Goal: Find specific page/section: Find specific page/section

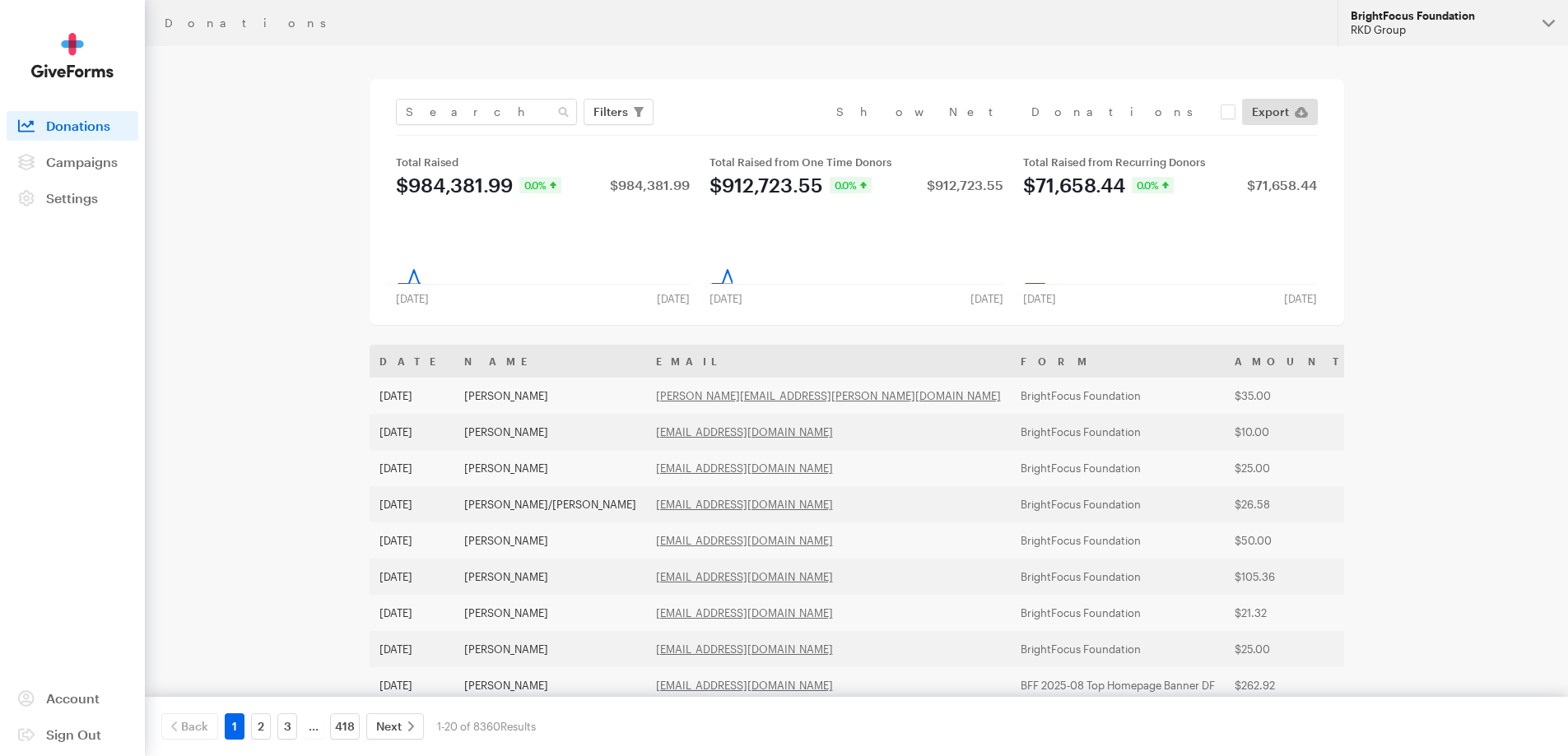
click at [1488, 24] on div "RKD Group" at bounding box center [1440, 30] width 179 height 14
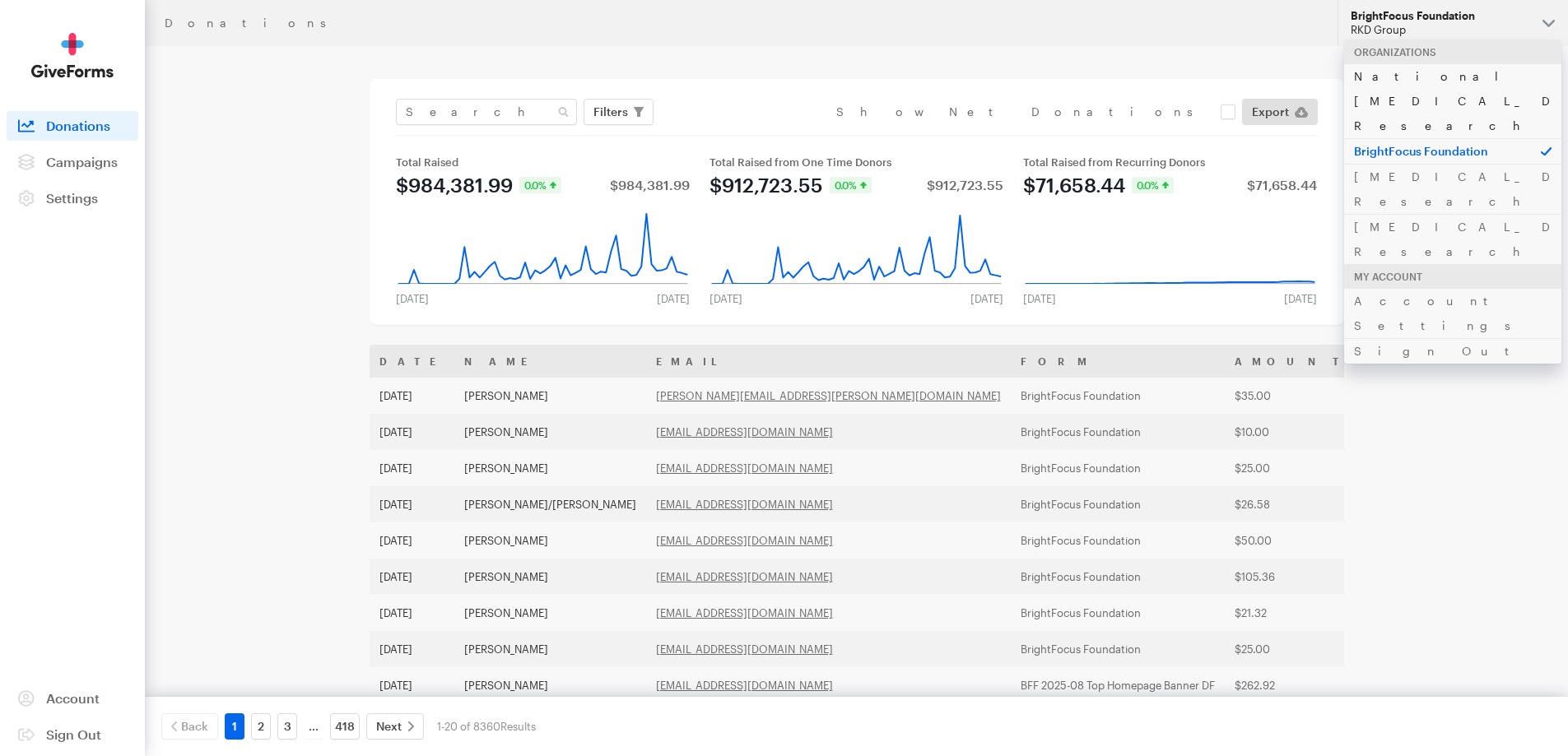
click at [1414, 77] on link "National [MEDICAL_DATA] Research" at bounding box center [1453, 101] width 218 height 75
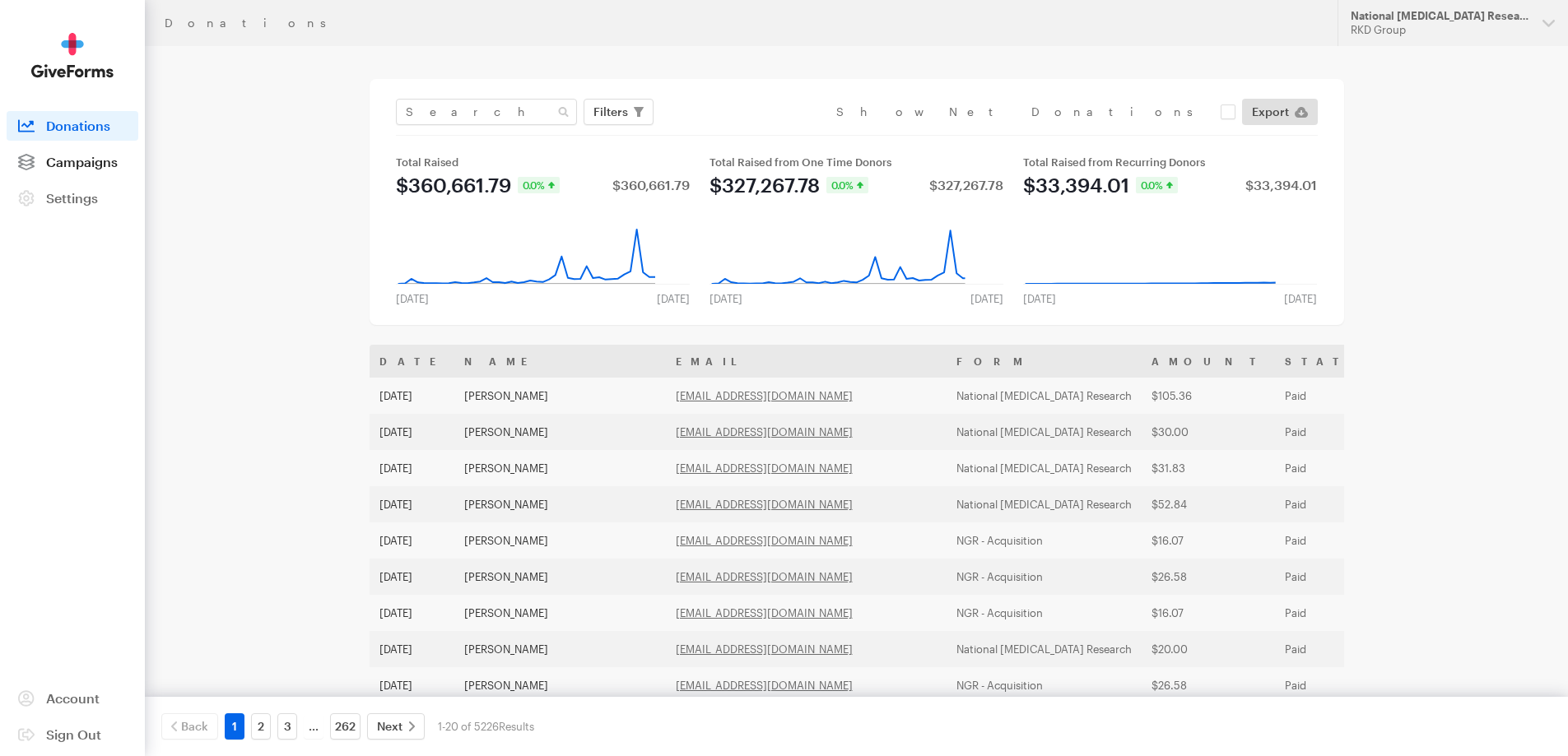
click at [83, 165] on span "Campaigns" at bounding box center [82, 162] width 71 height 16
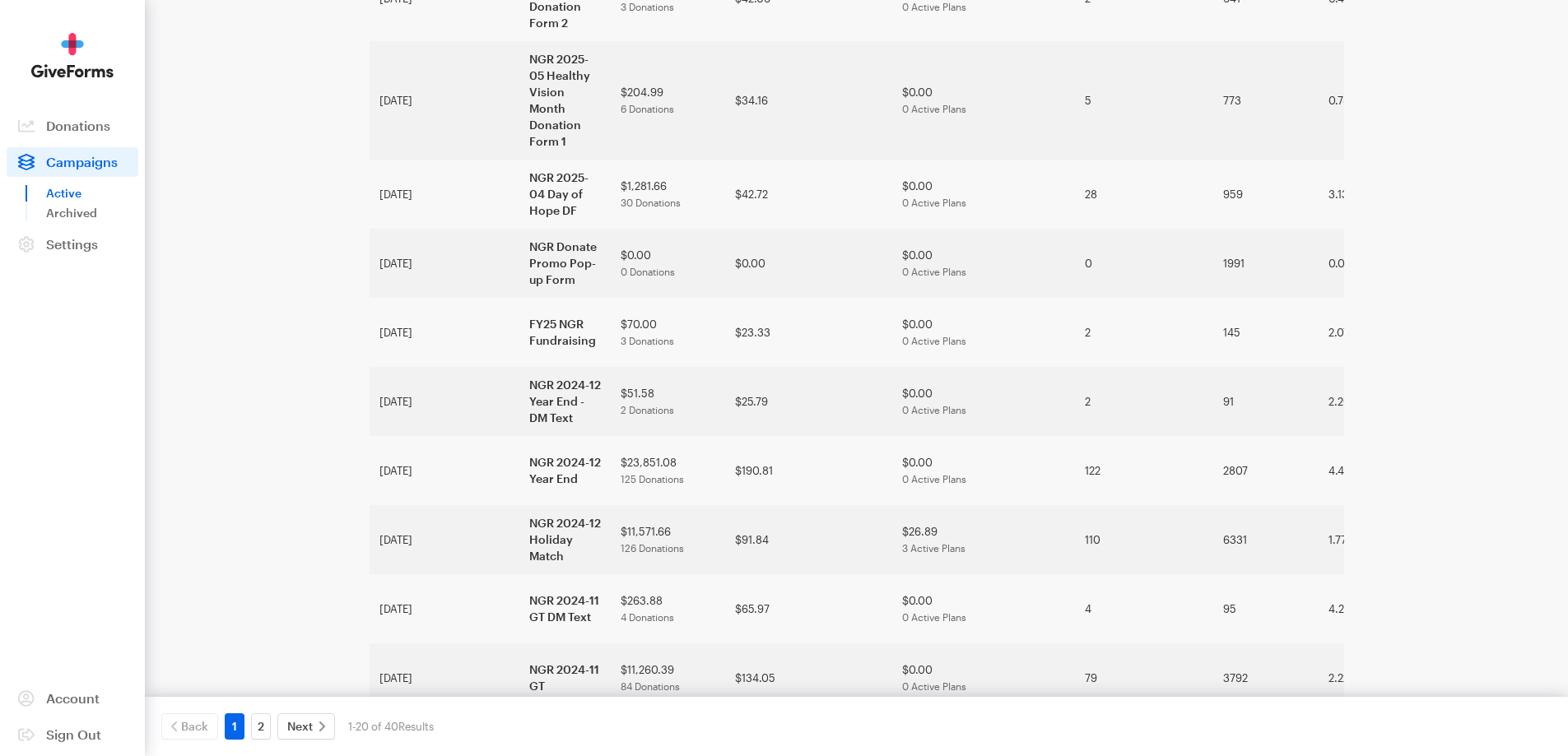
scroll to position [770, 0]
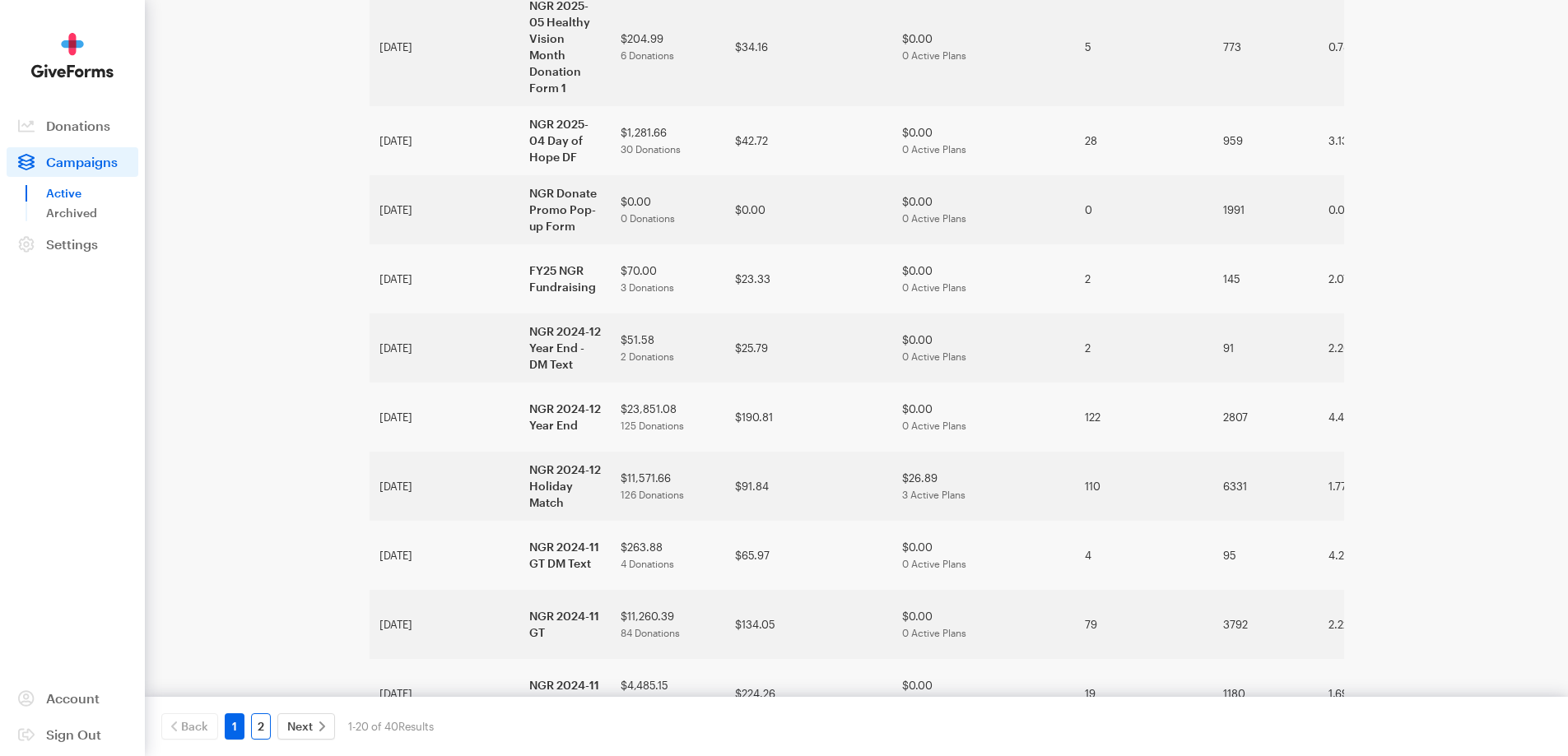
click at [253, 728] on link "2" at bounding box center [261, 726] width 20 height 27
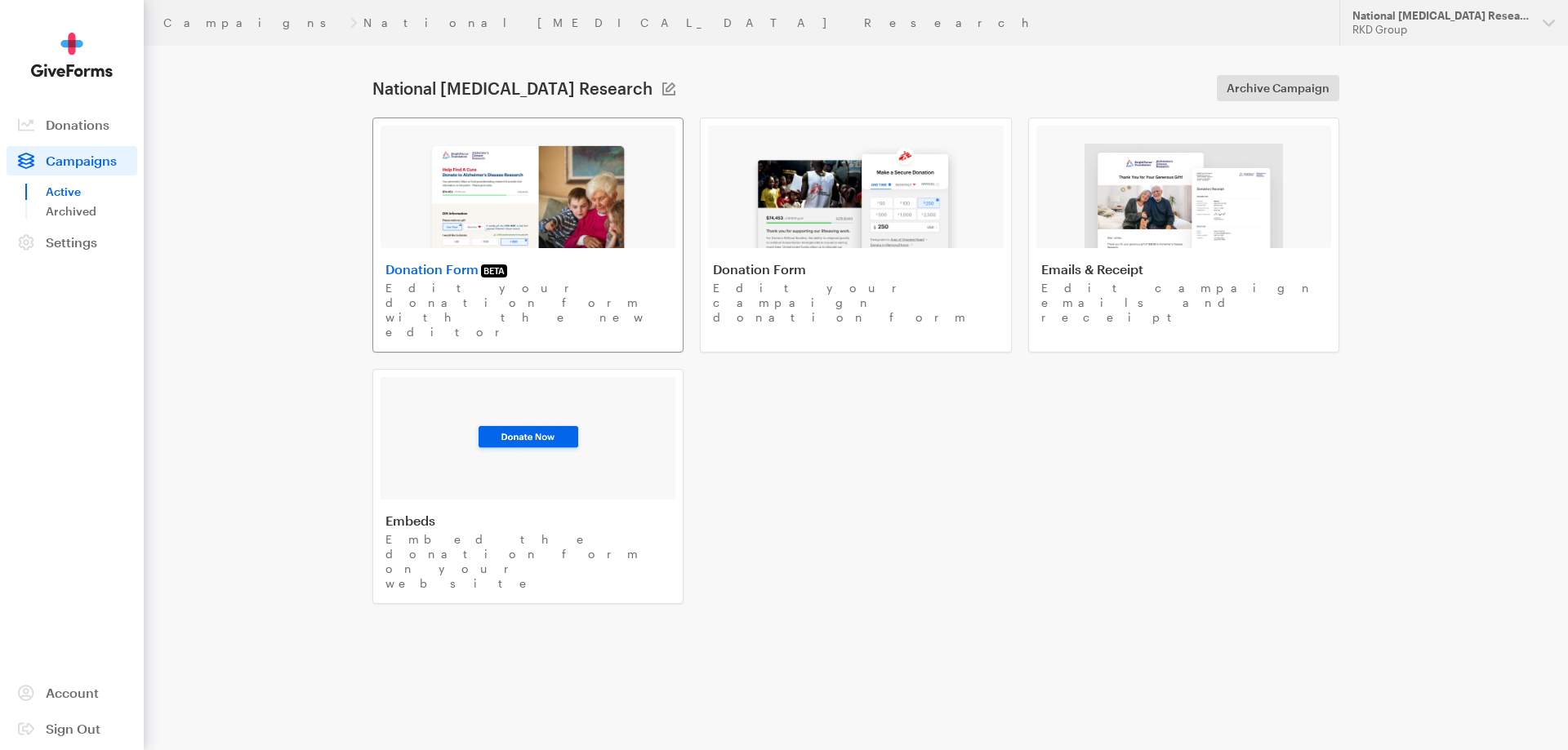
click at [600, 214] on img at bounding box center [528, 196] width 200 height 105
click at [214, 25] on link "Campaigns" at bounding box center [254, 23] width 180 height 13
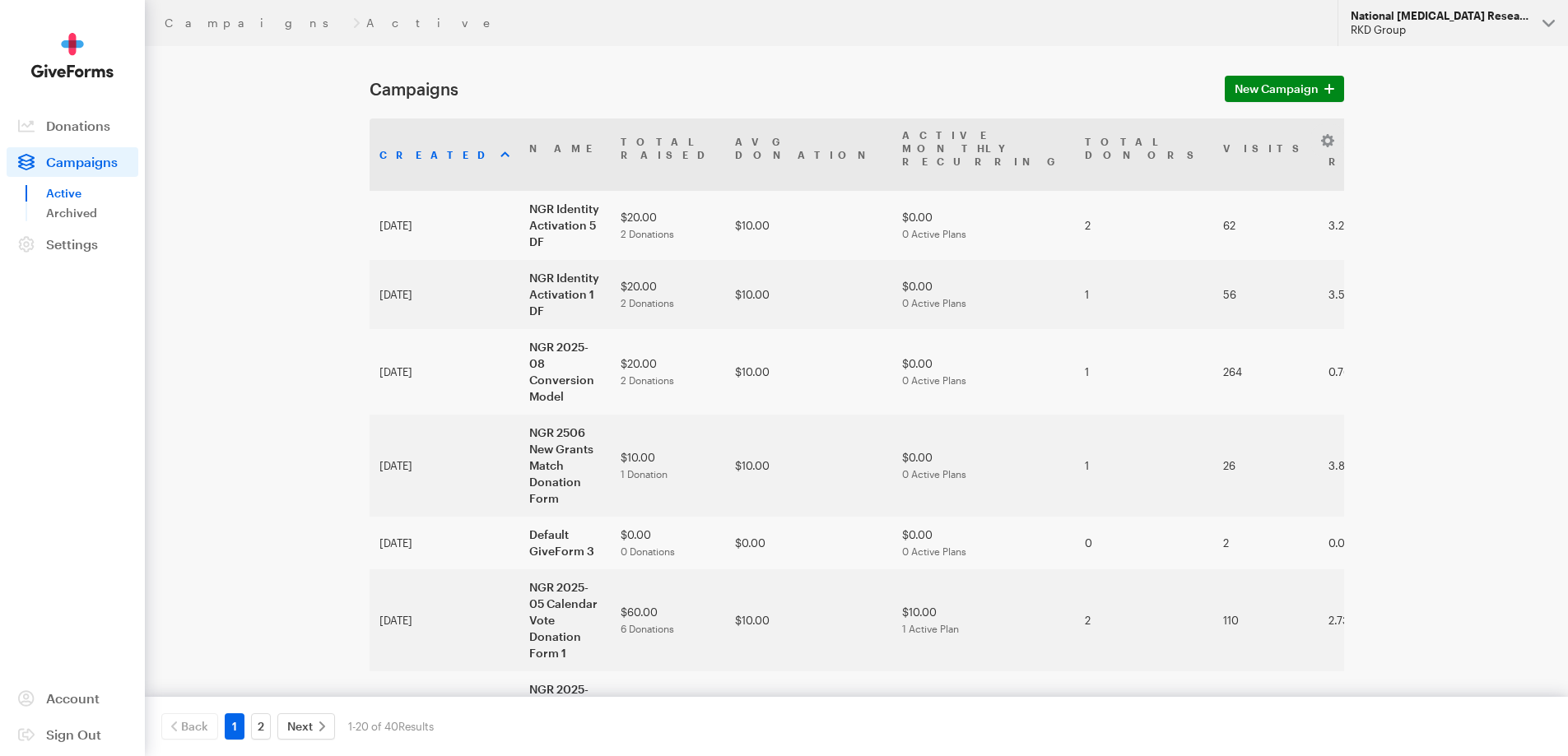
click at [1485, 26] on div "RKD Group" at bounding box center [1440, 30] width 179 height 14
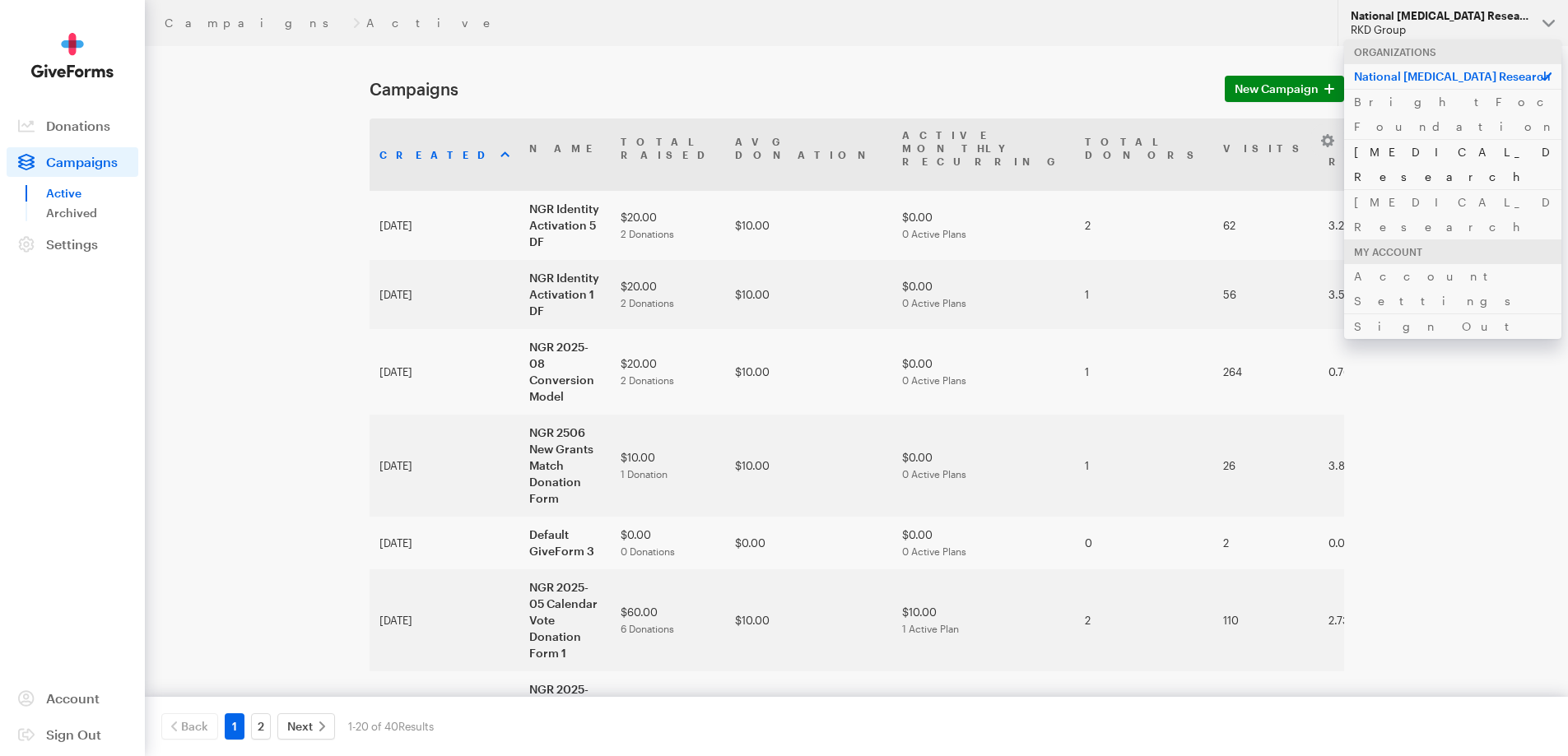
click at [1434, 139] on link "[MEDICAL_DATA] Research" at bounding box center [1453, 164] width 218 height 50
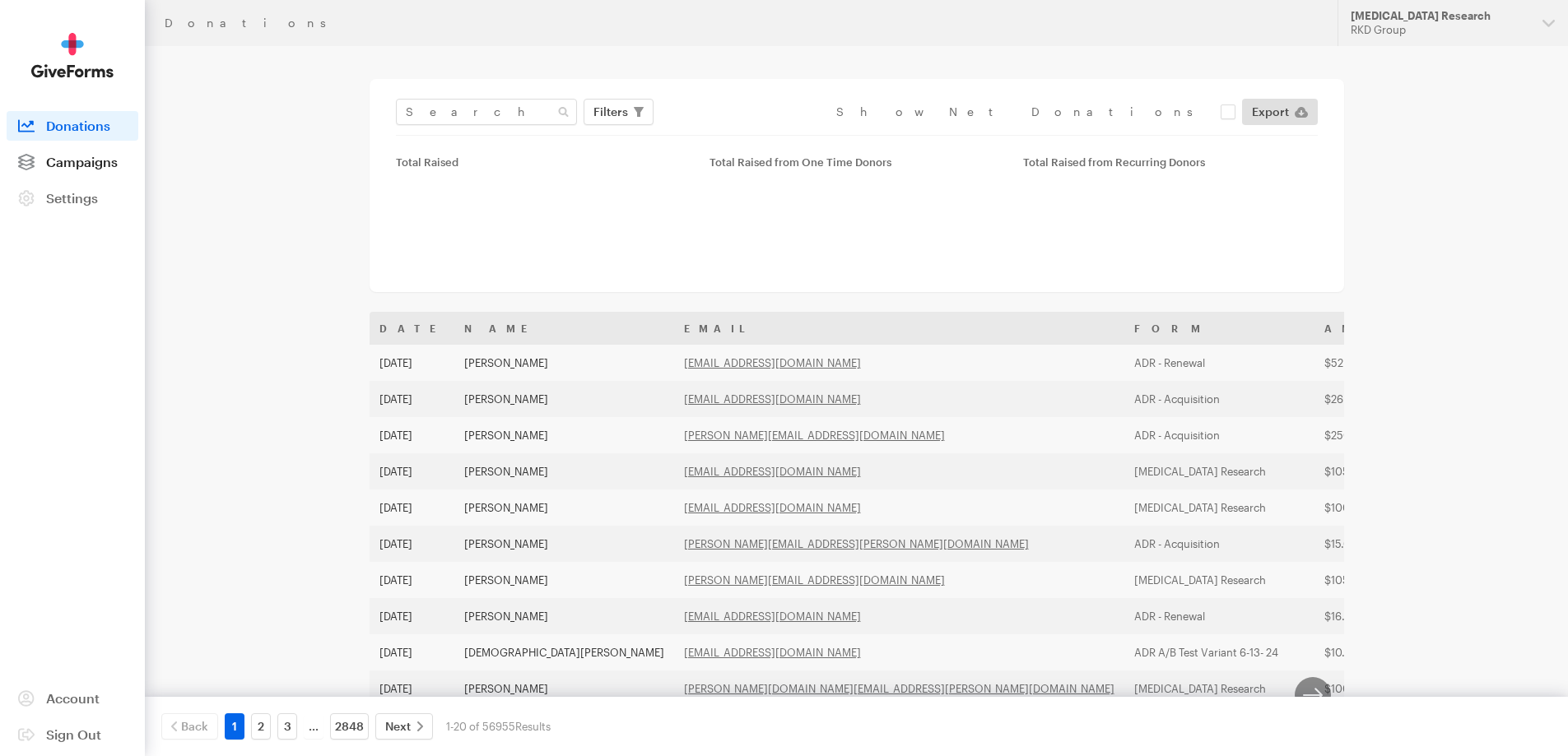
click at [59, 165] on span "Campaigns" at bounding box center [82, 162] width 71 height 16
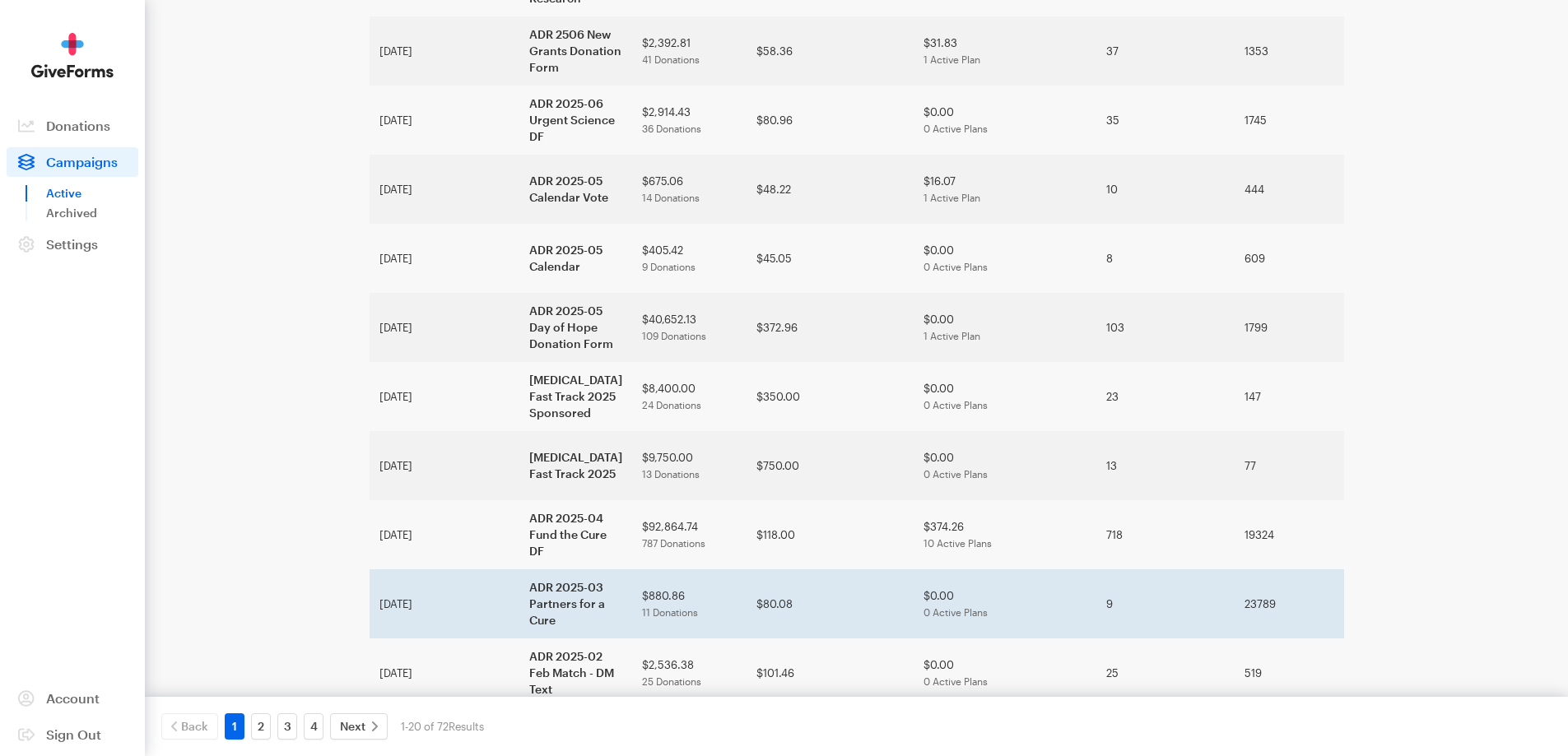
scroll to position [901, 0]
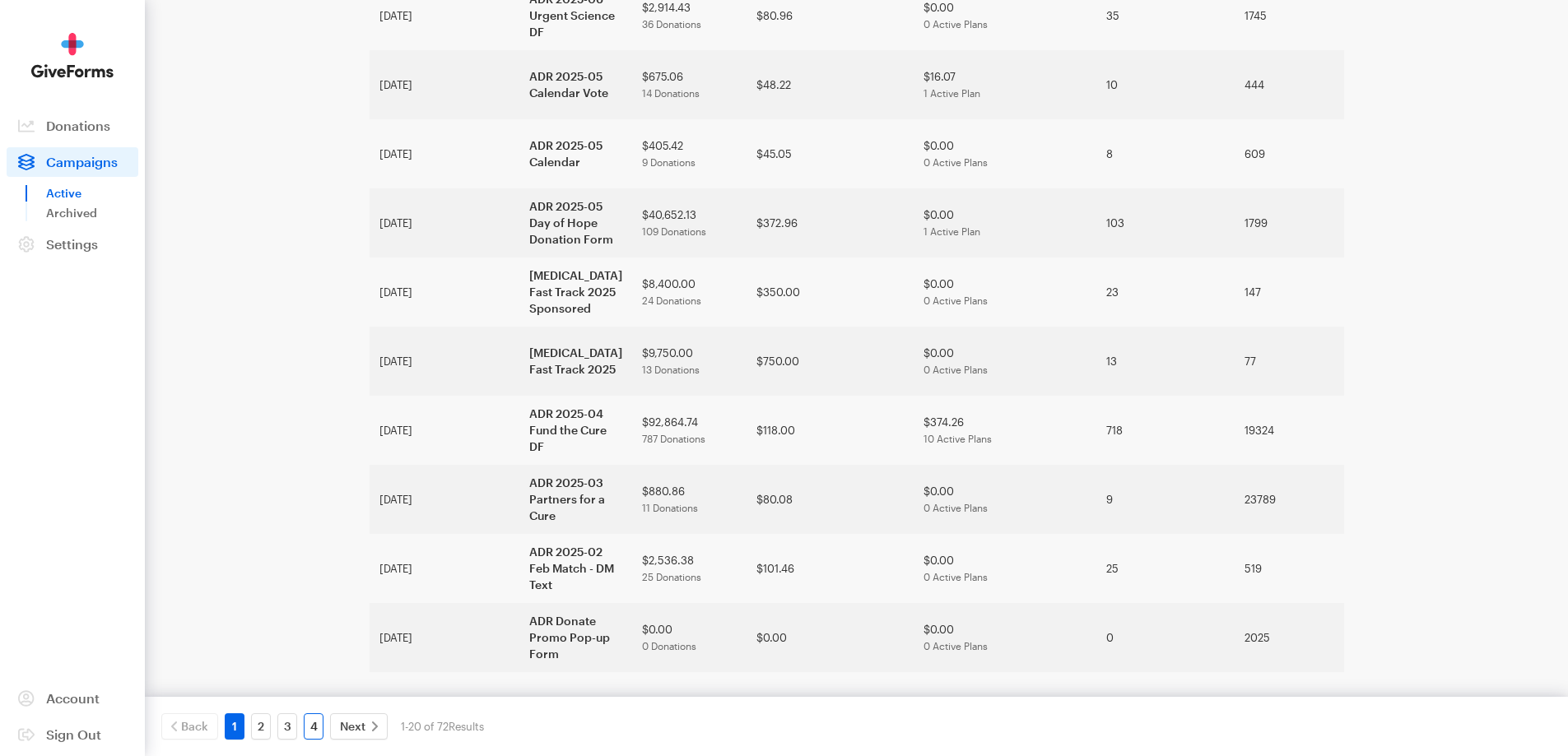
click at [312, 729] on link "4" at bounding box center [313, 726] width 20 height 27
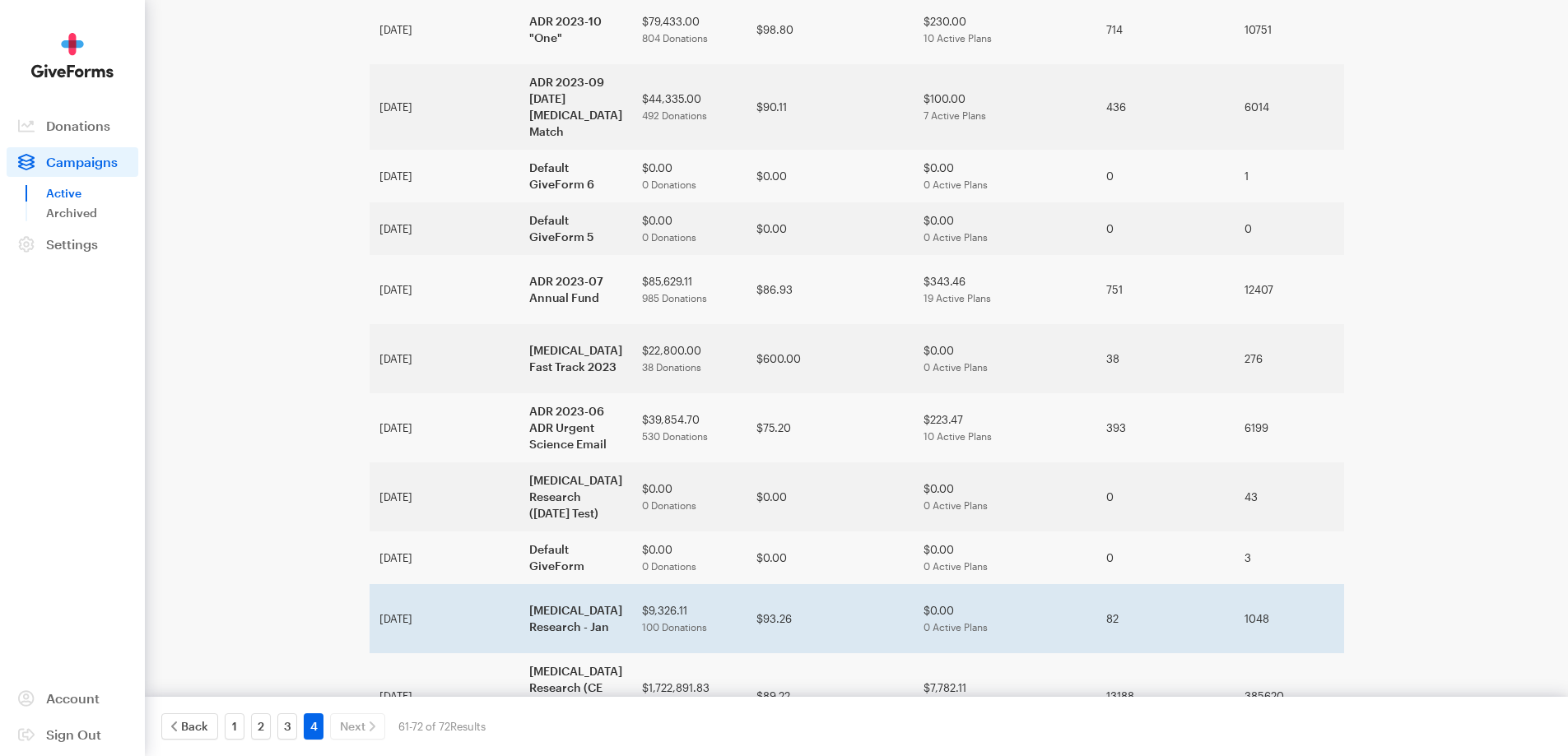
scroll to position [332, 0]
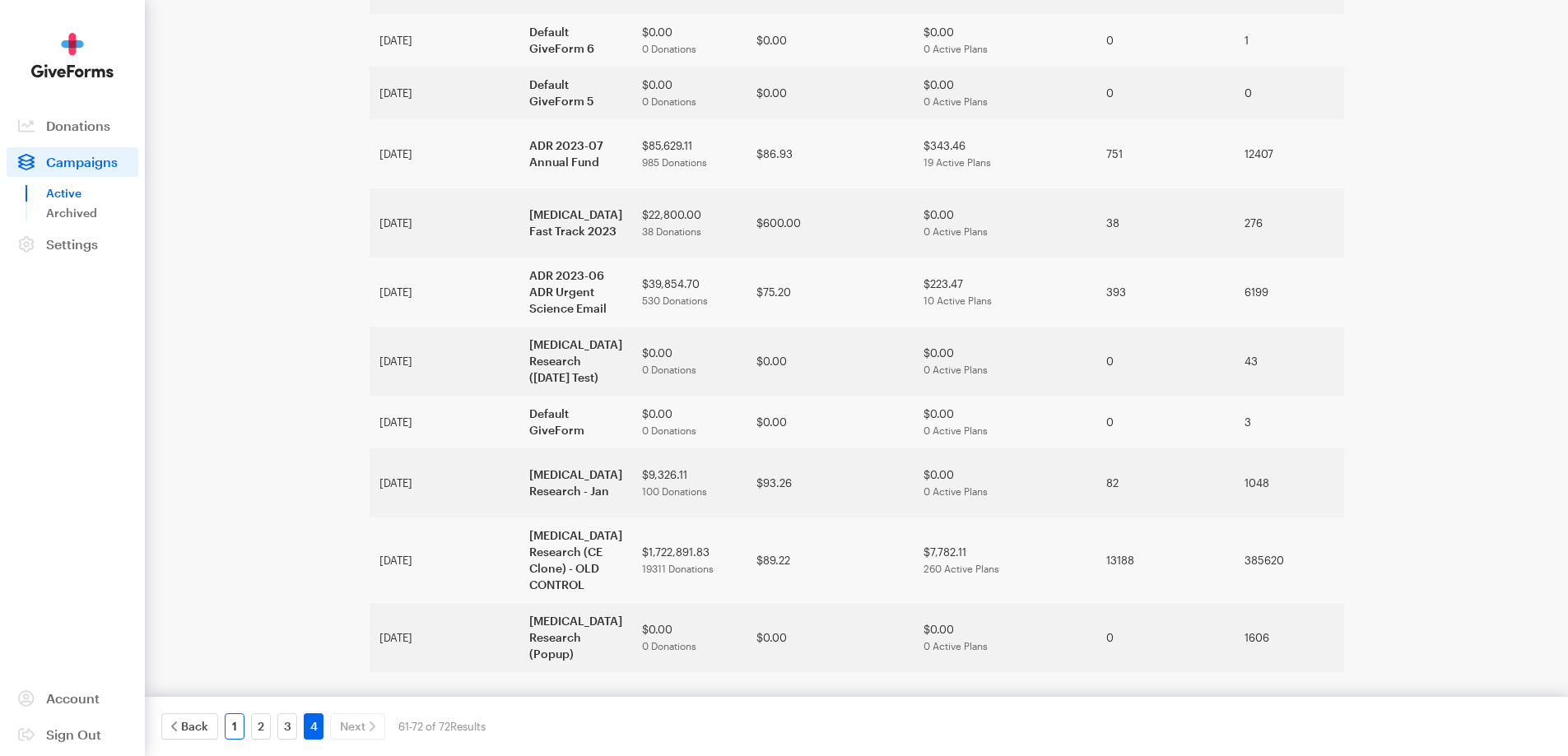
click at [238, 724] on link "1" at bounding box center [234, 726] width 20 height 27
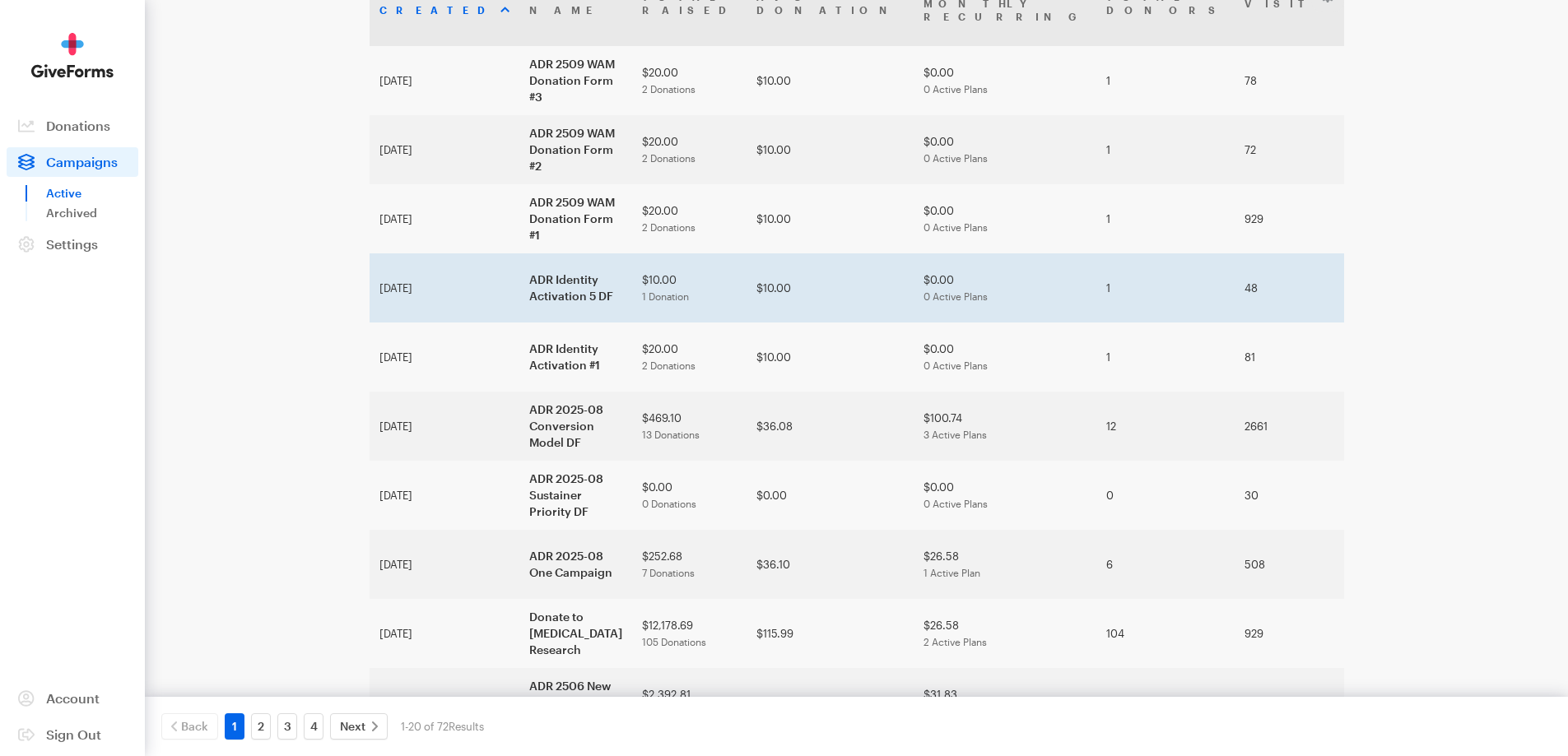
scroll to position [247, 0]
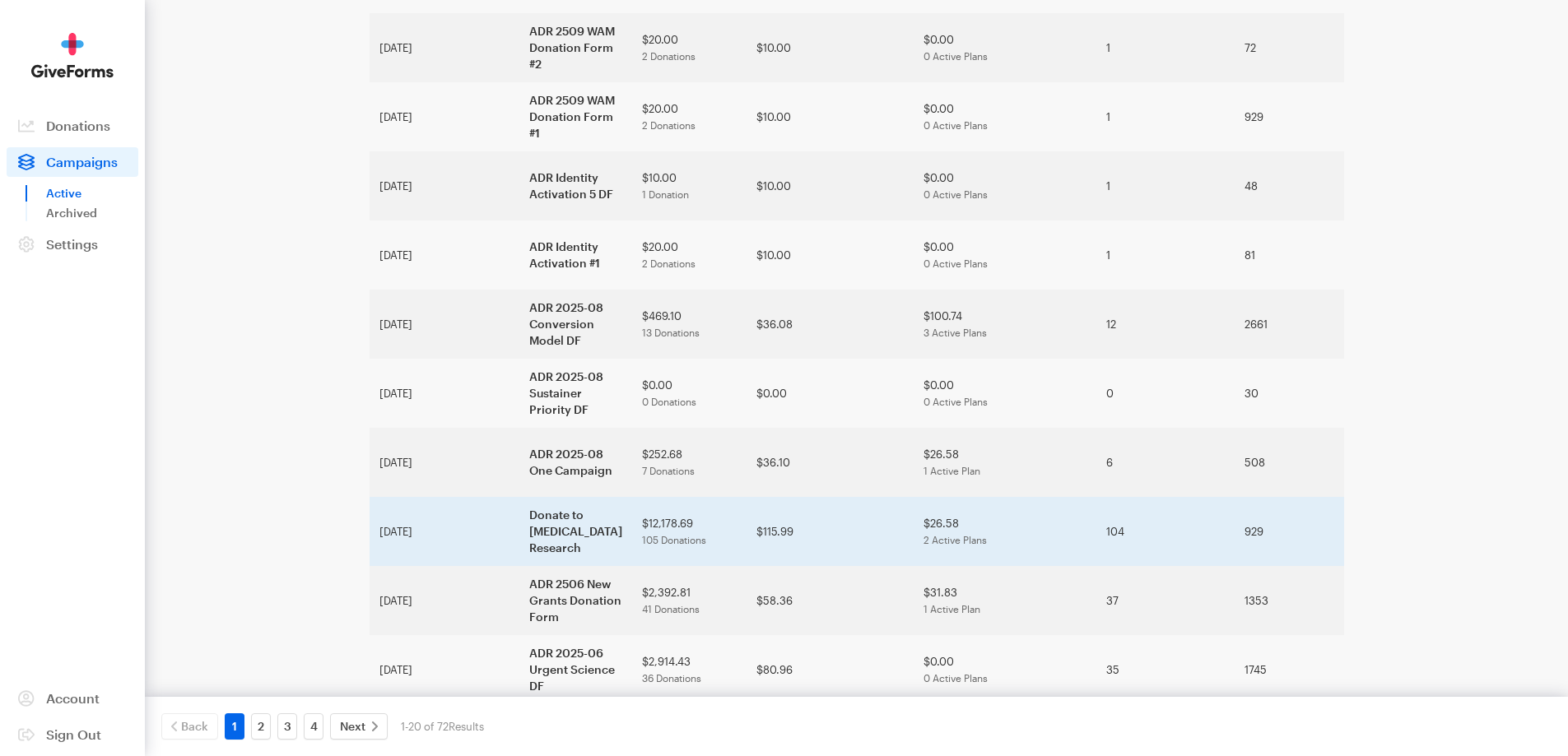
click at [519, 528] on td "Donate to [MEDICAL_DATA] Research" at bounding box center [575, 532] width 113 height 69
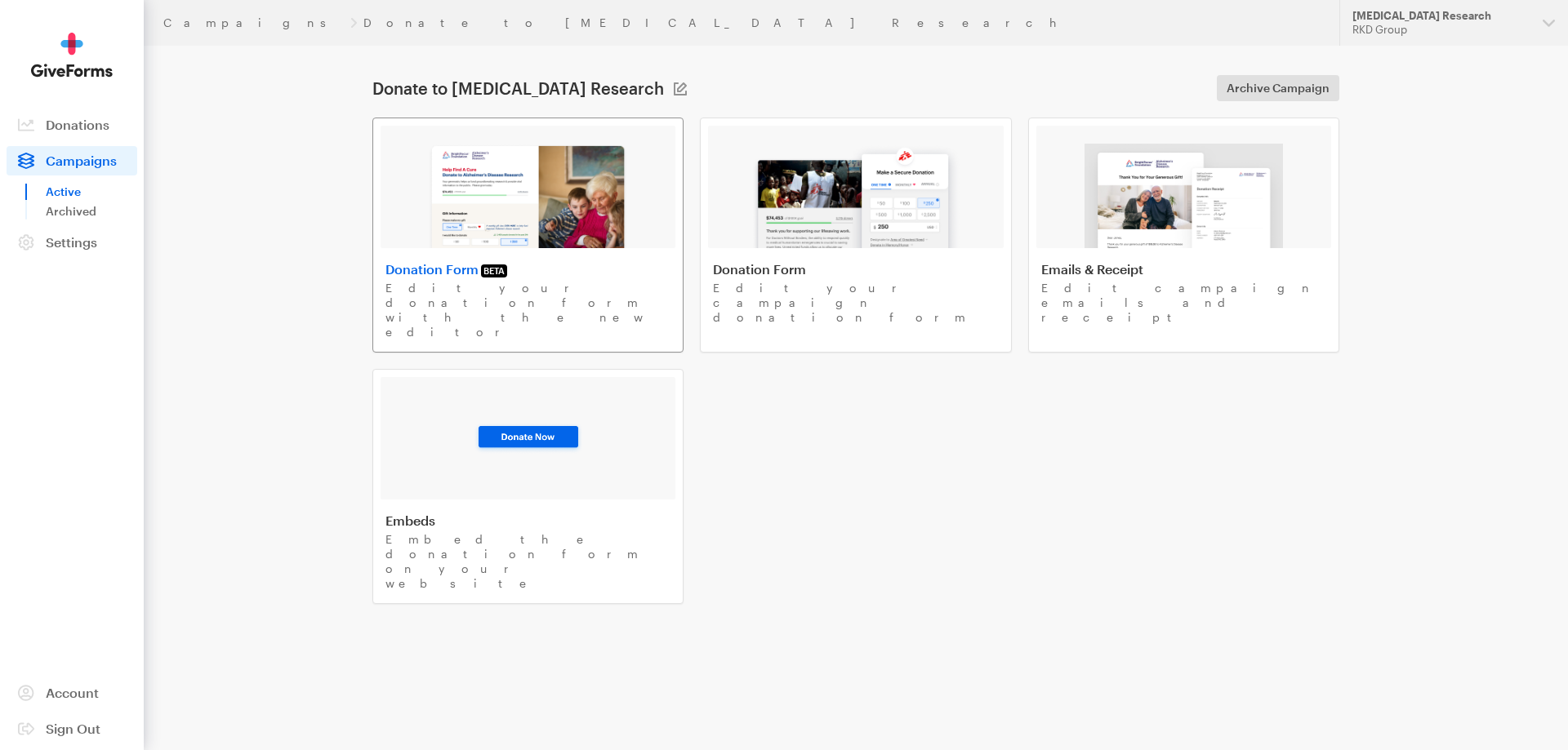
click at [614, 195] on img at bounding box center [528, 196] width 200 height 105
click at [364, 27] on link "Donate to [MEDICAL_DATA] Research" at bounding box center [724, 23] width 721 height 13
click at [1409, 10] on div "[MEDICAL_DATA] Research" at bounding box center [1441, 16] width 177 height 14
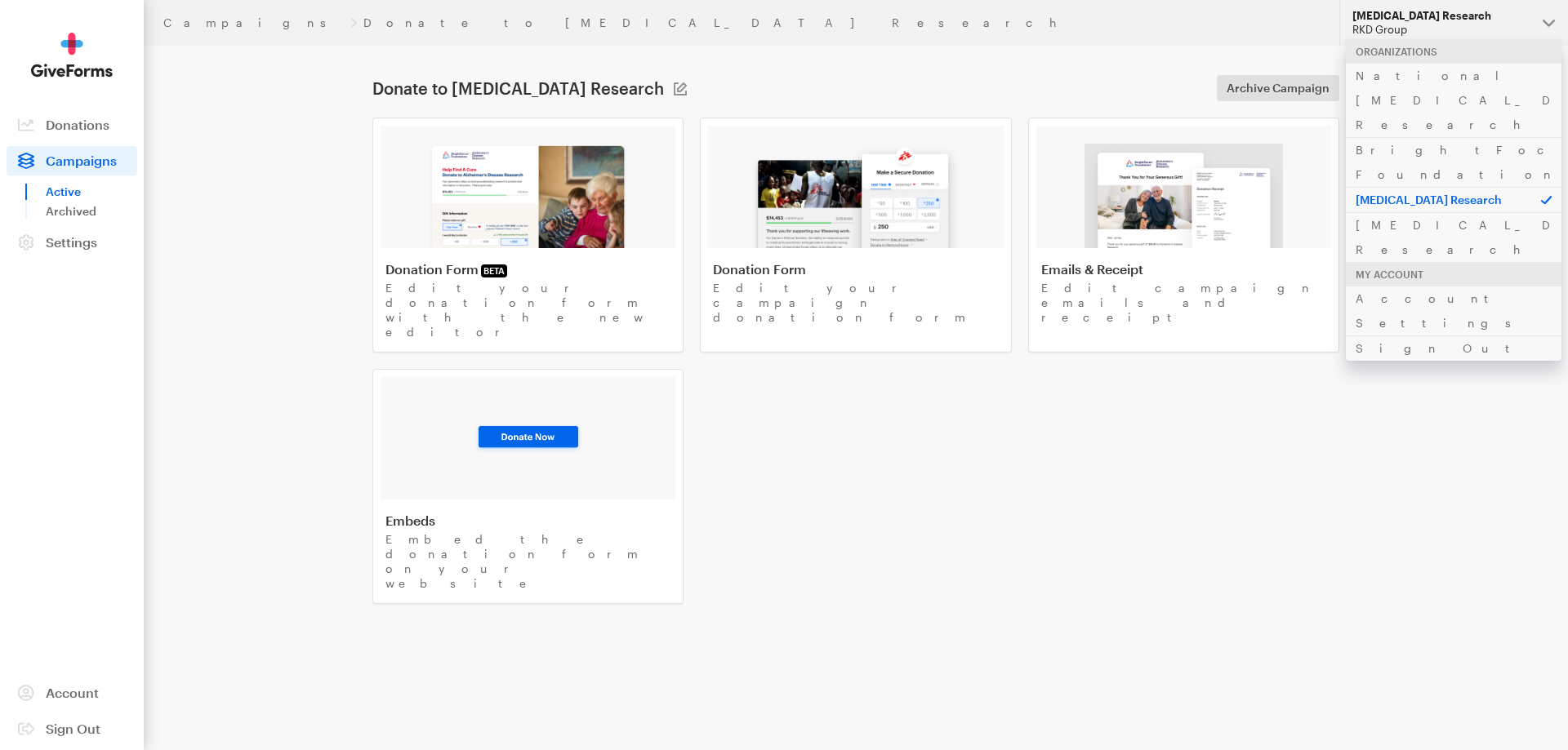
click at [915, 494] on div "Donation Form BETA Edit your donation form with the new editor Donation Form Ed…" at bounding box center [856, 361] width 967 height 486
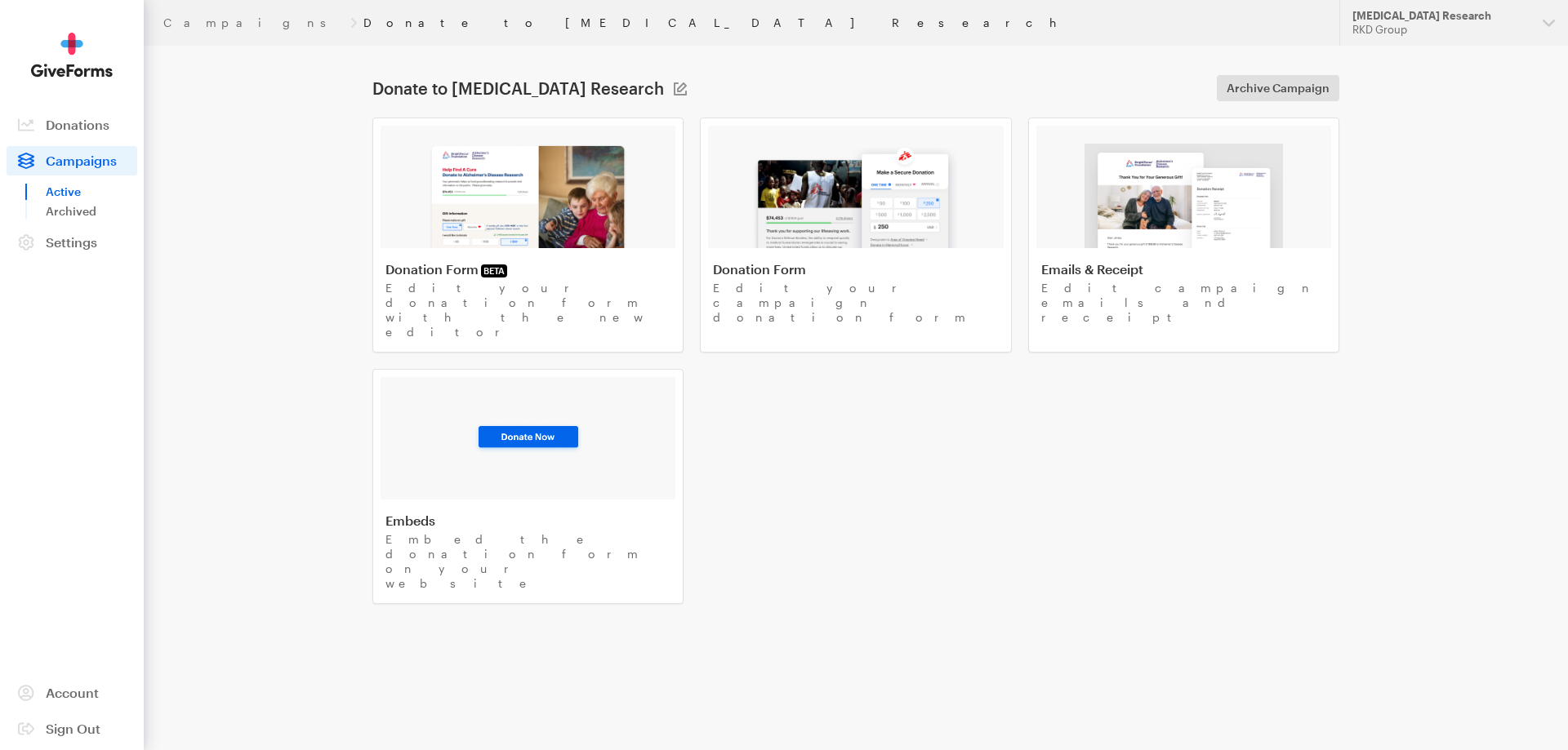
click at [364, 22] on link "Donate to [MEDICAL_DATA] Research" at bounding box center [724, 23] width 721 height 13
click at [199, 24] on link "Campaigns" at bounding box center [254, 23] width 180 height 13
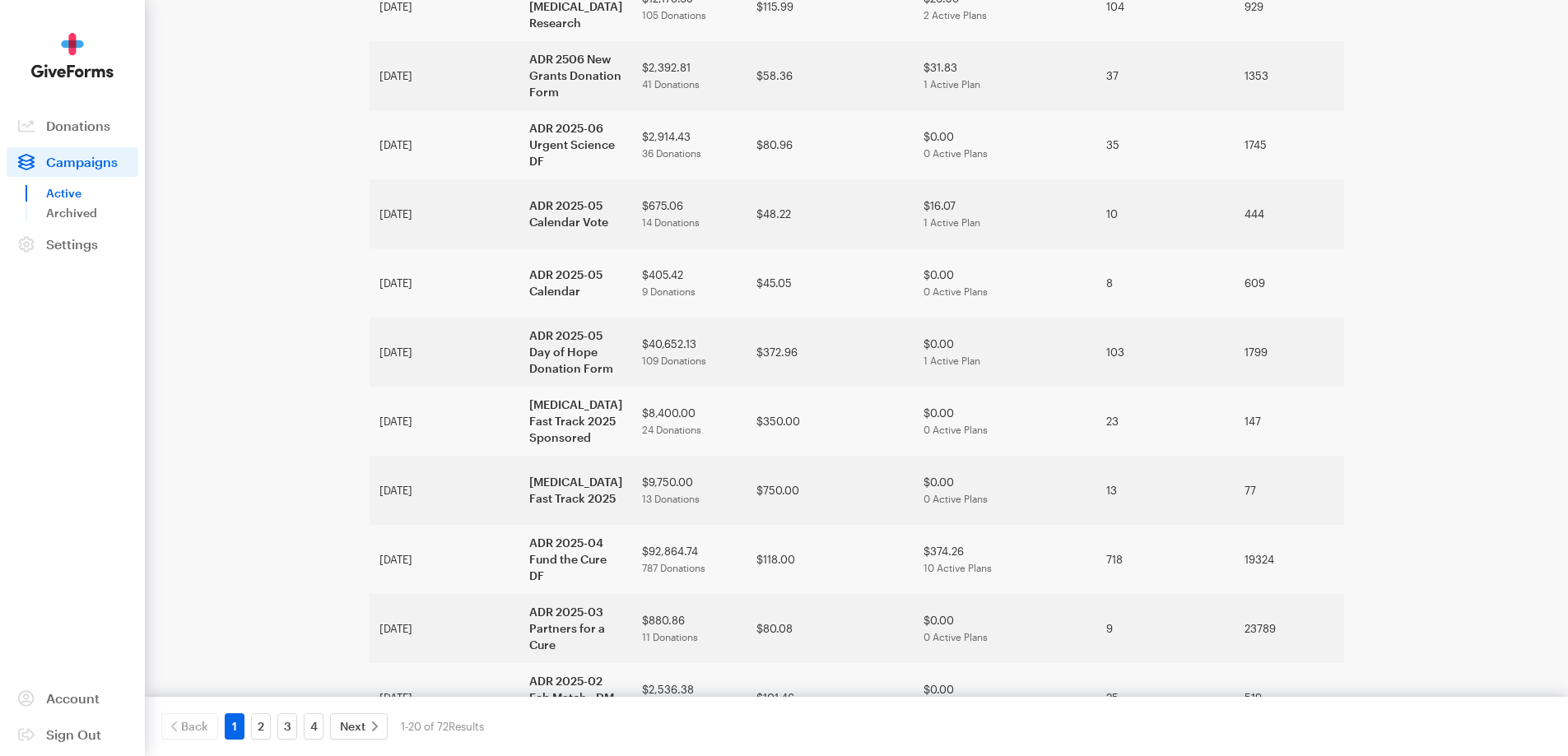
scroll to position [901, 0]
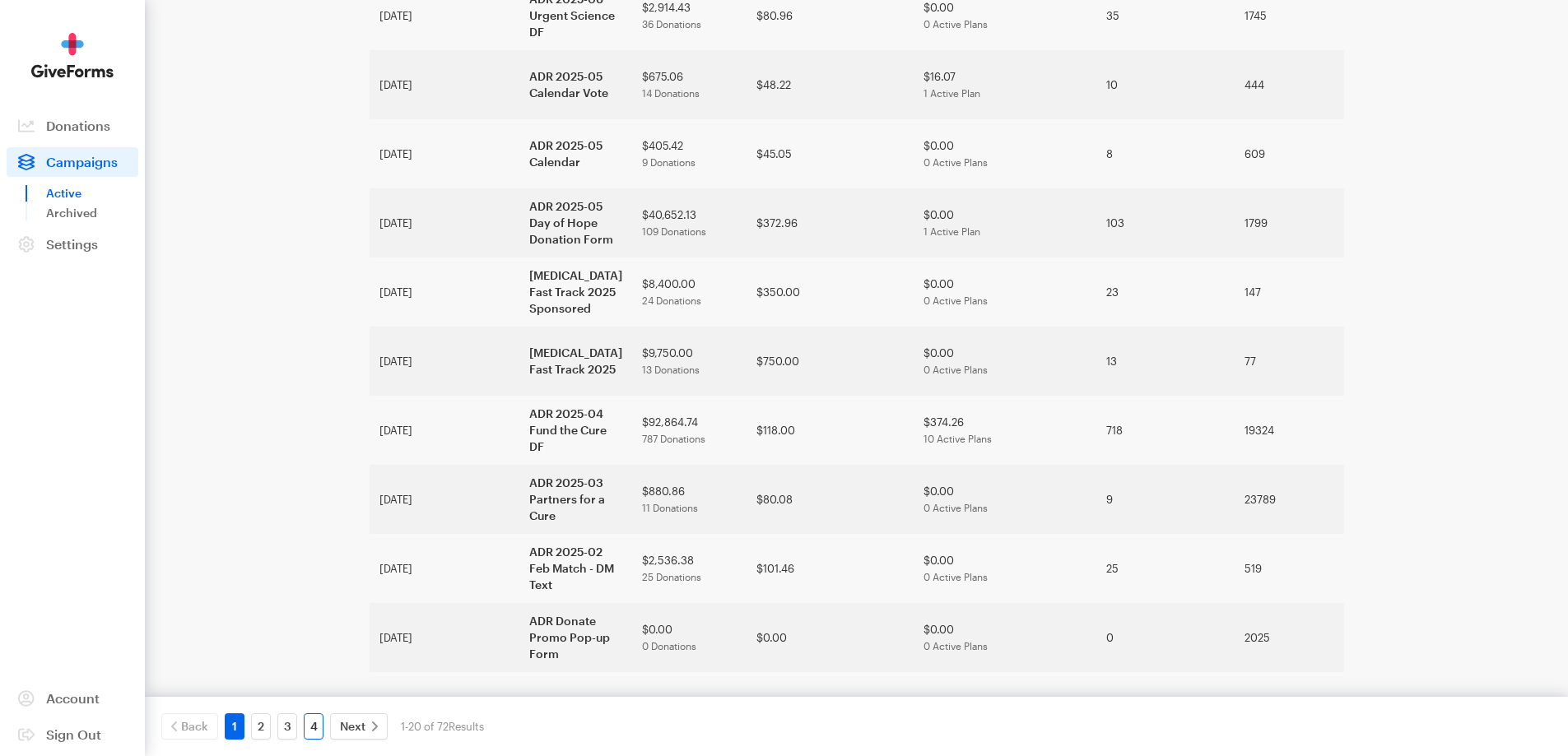
click at [322, 731] on link "4" at bounding box center [313, 726] width 20 height 27
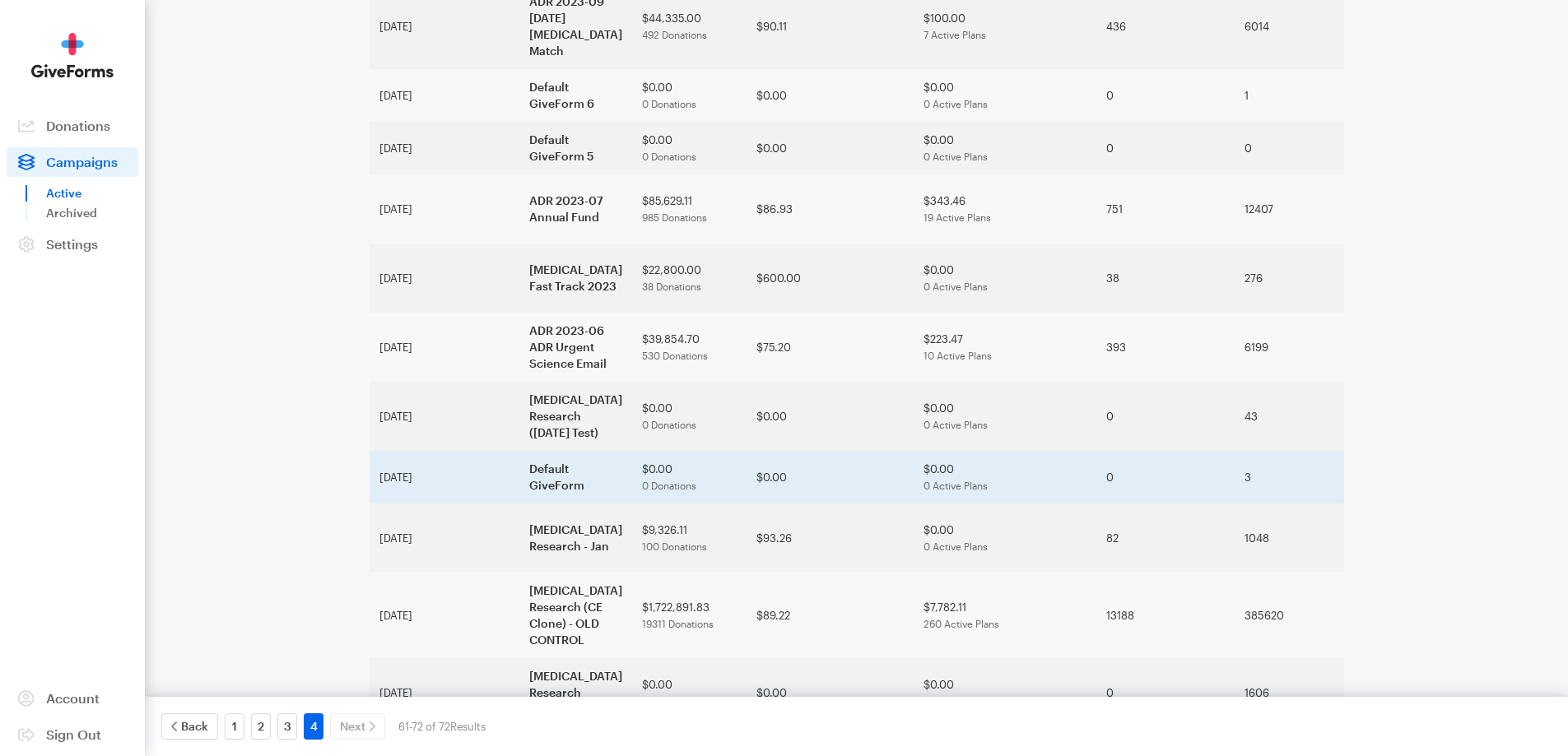
scroll to position [167, 0]
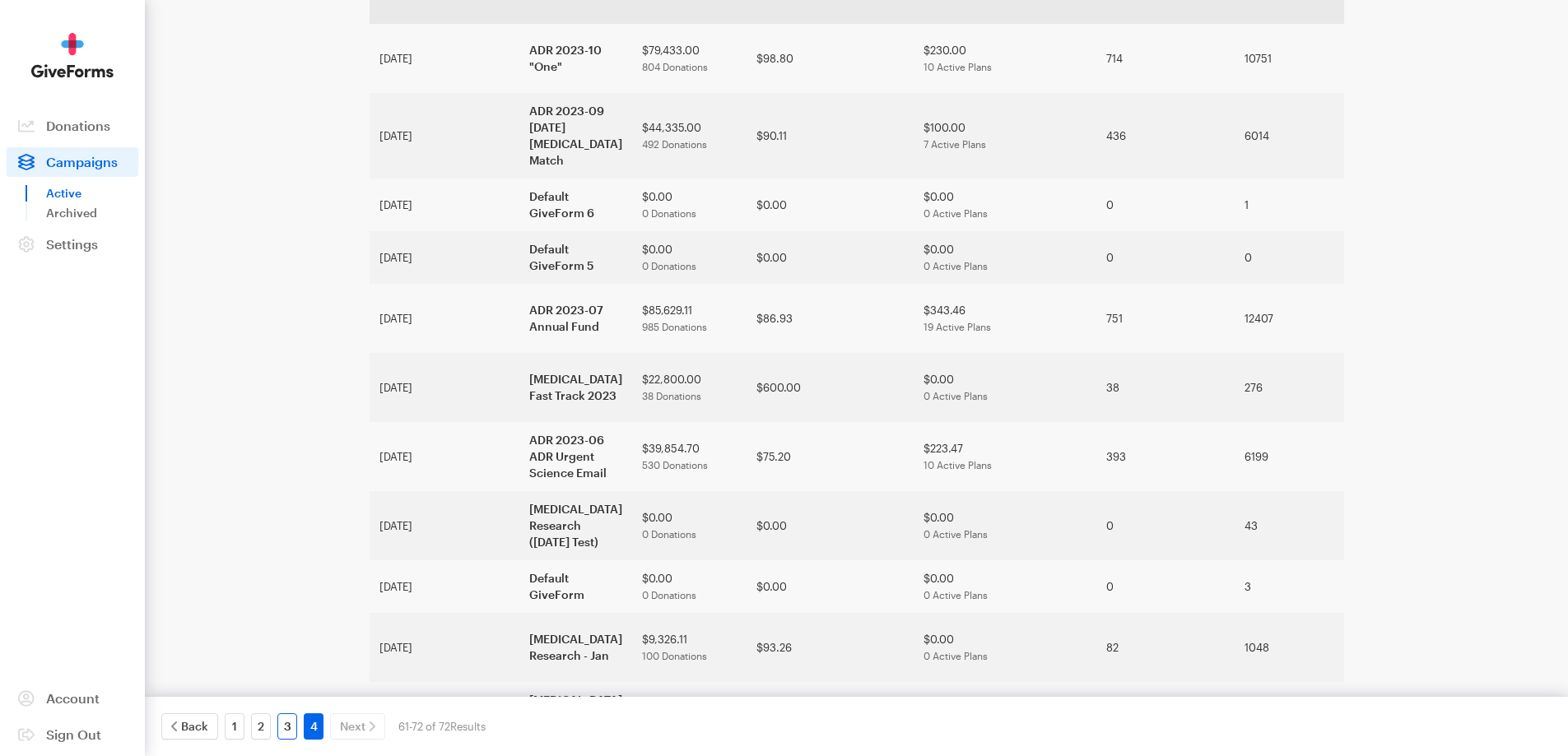
click at [286, 726] on link "3" at bounding box center [288, 726] width 20 height 27
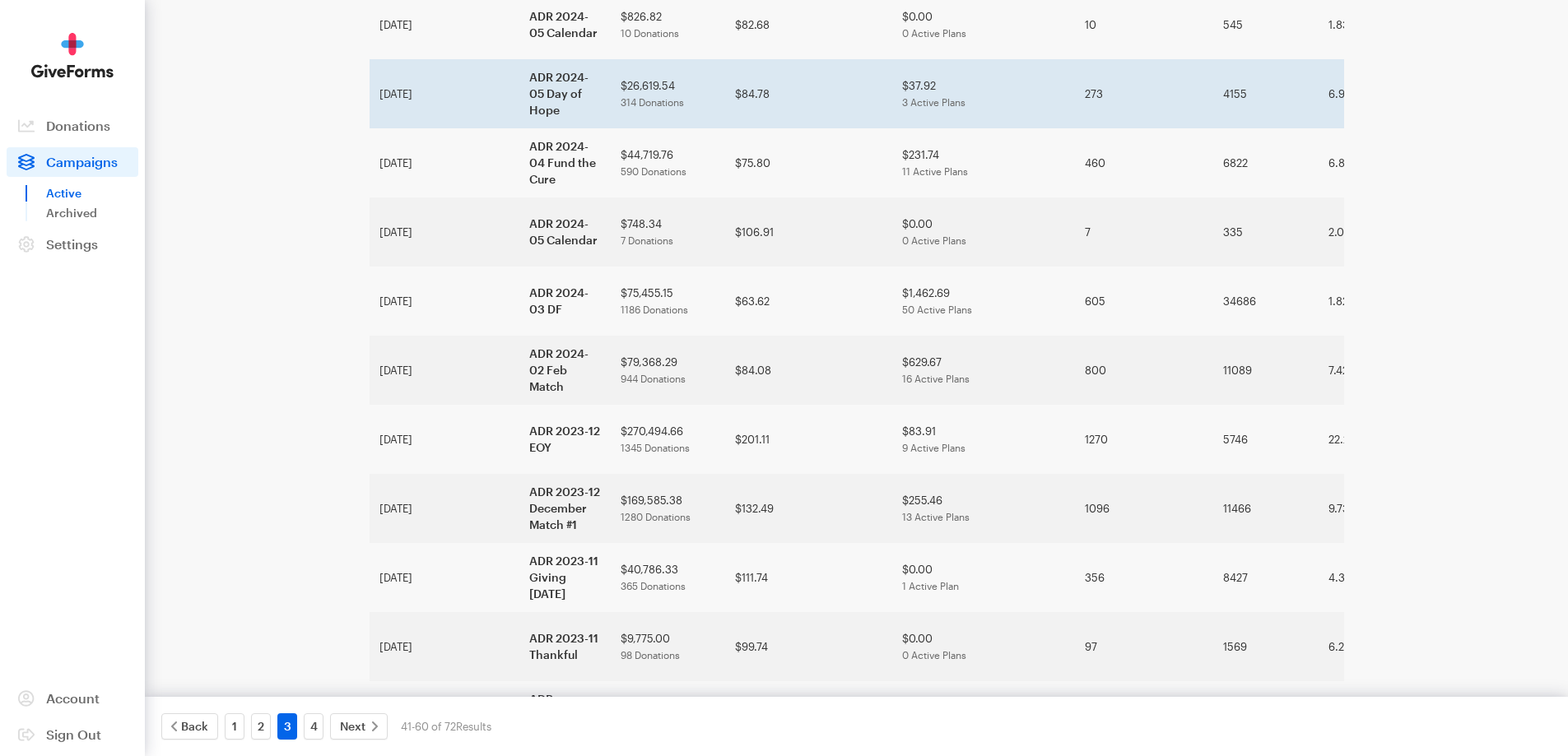
scroll to position [622, 0]
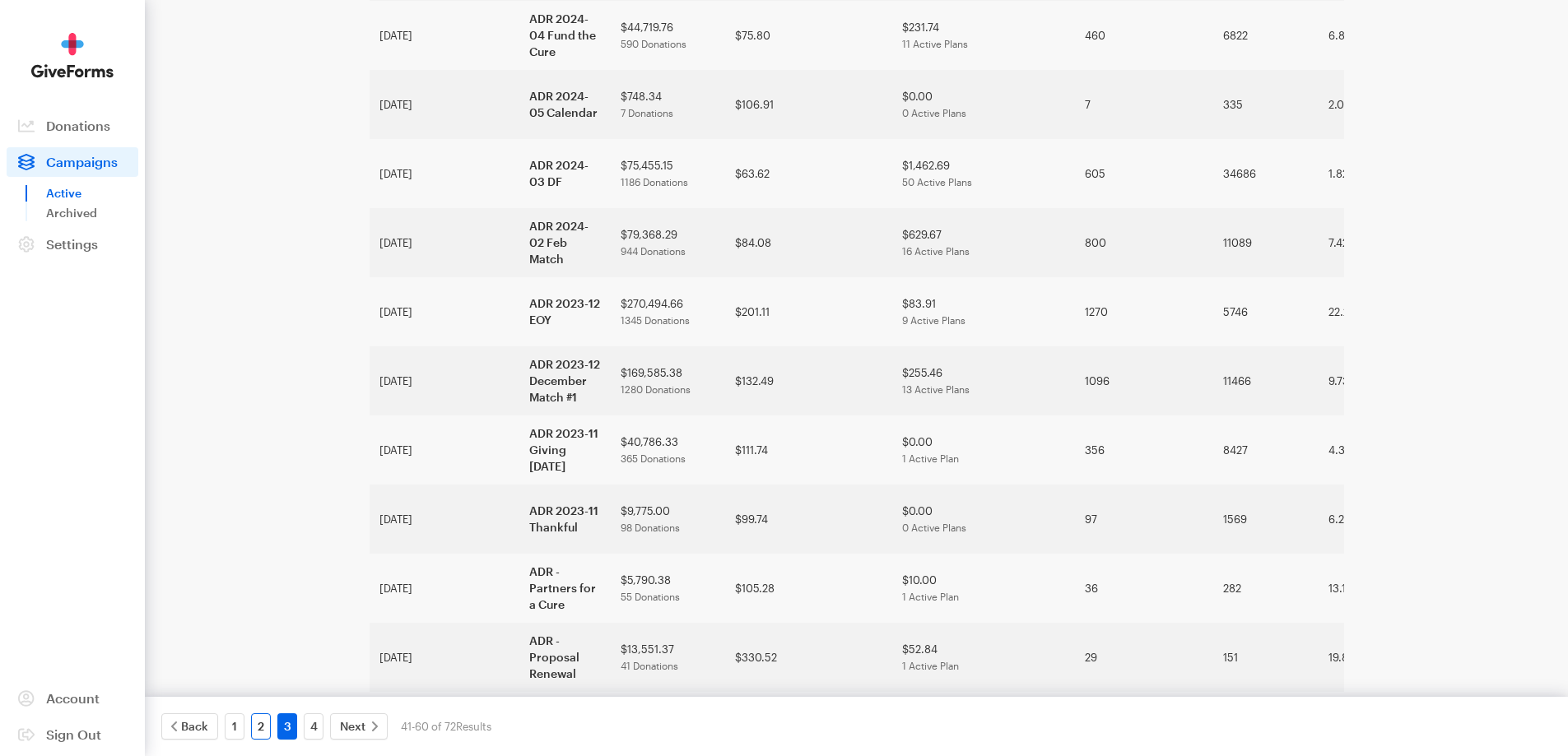
click at [264, 732] on link "2" at bounding box center [261, 726] width 20 height 27
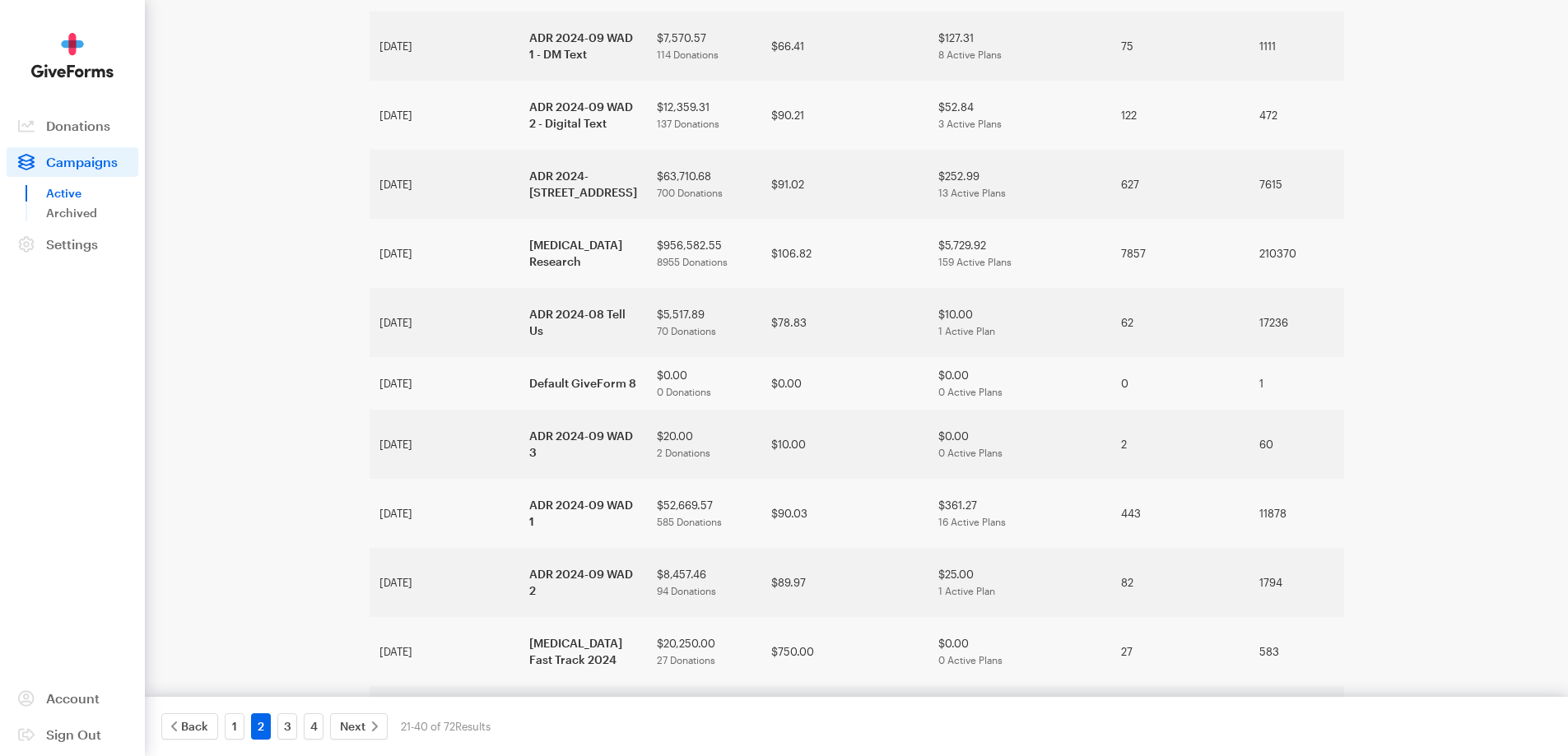
scroll to position [823, 0]
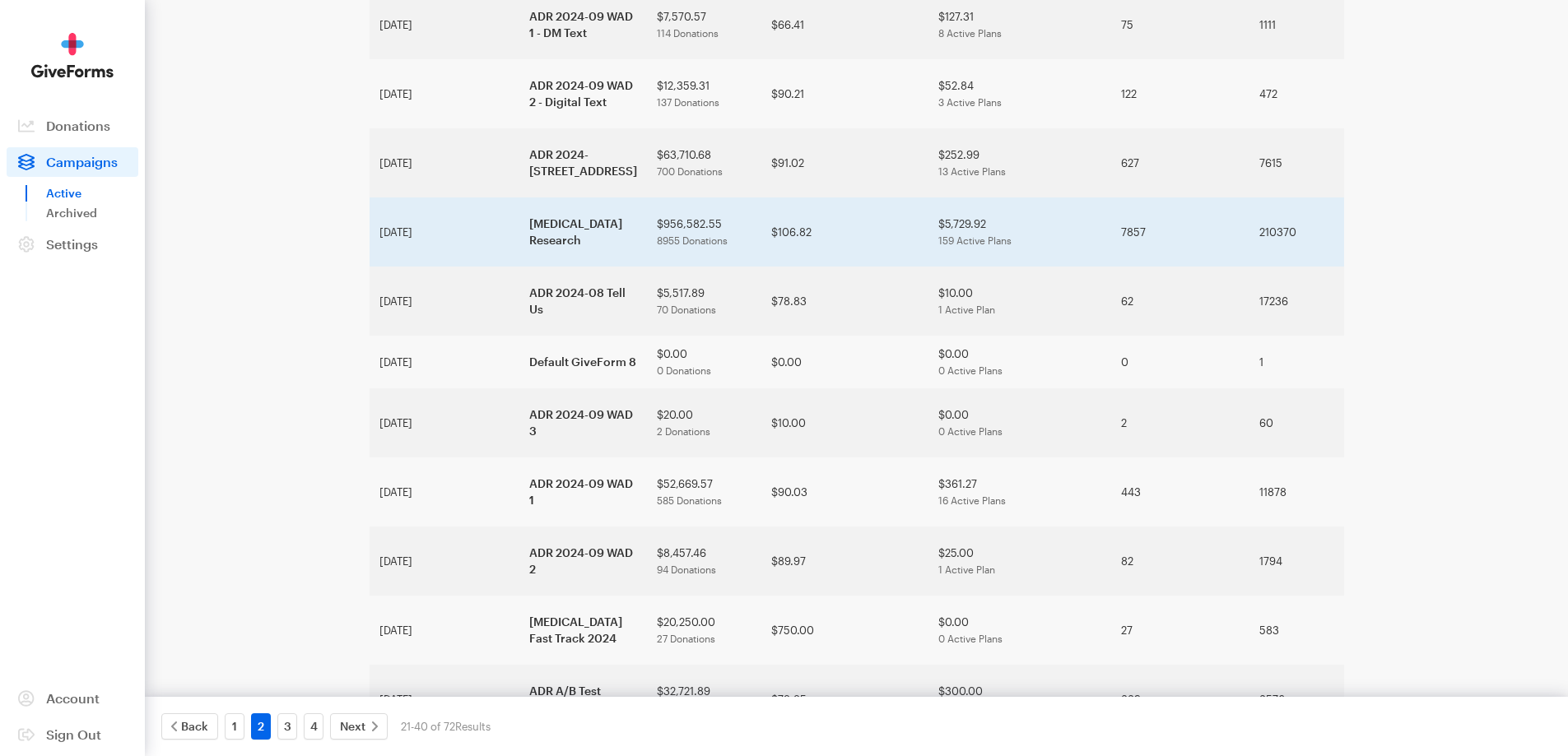
click at [519, 263] on td "[MEDICAL_DATA] Research" at bounding box center [582, 232] width 128 height 69
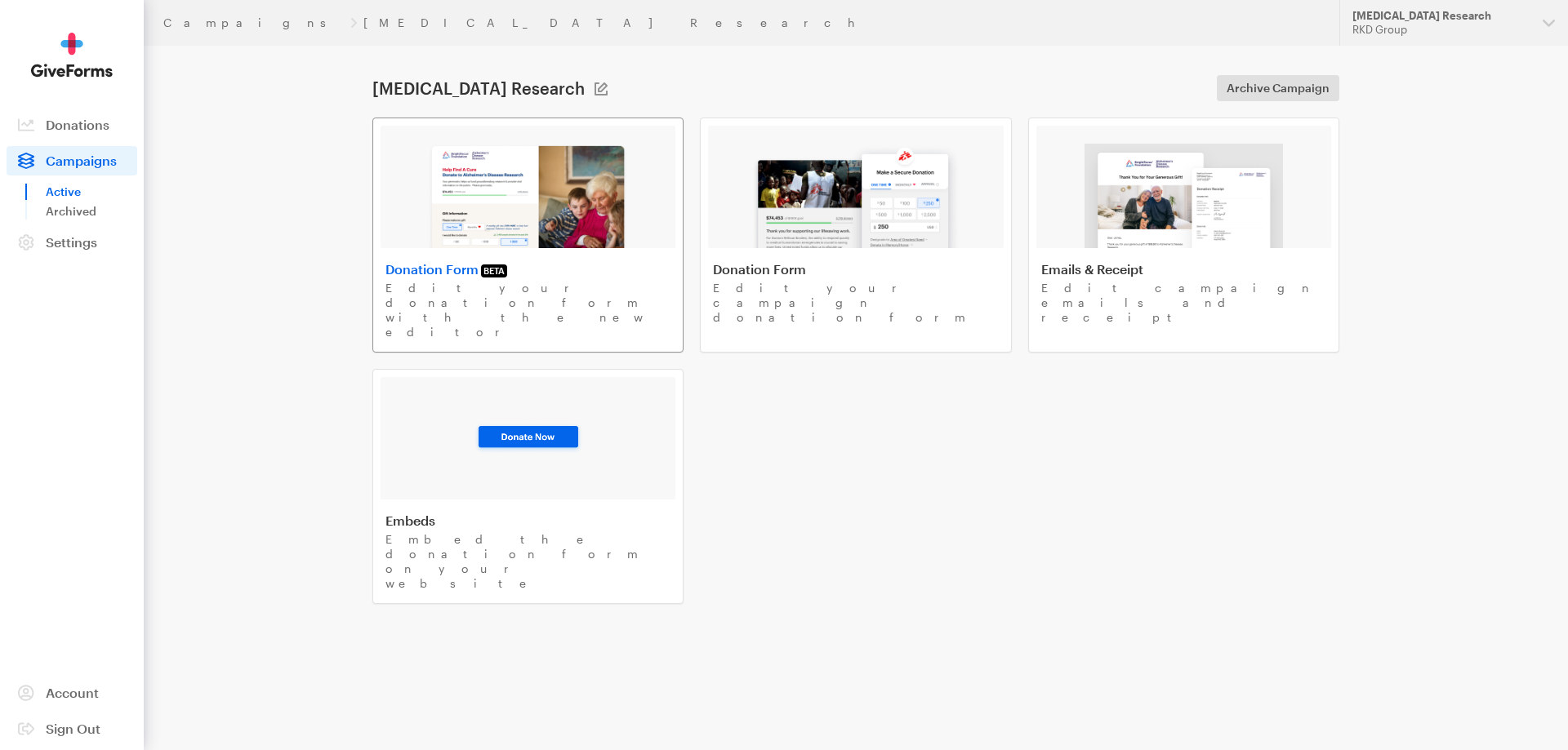
click at [593, 198] on img at bounding box center [528, 196] width 200 height 105
click at [213, 22] on link "Campaigns" at bounding box center [254, 23] width 180 height 13
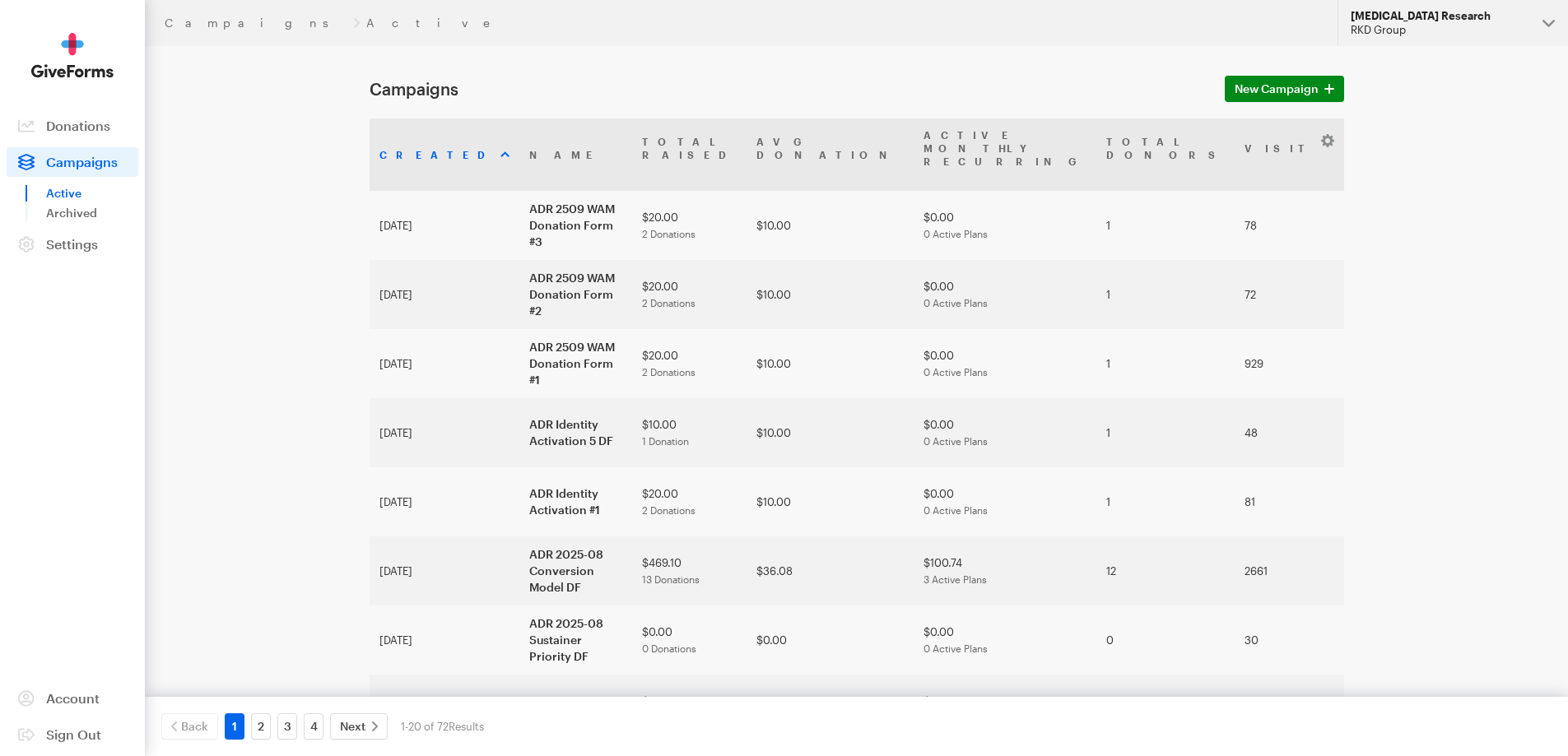
click at [1497, 37] on button "Alzheimer's Disease Research RKD Group" at bounding box center [1452, 23] width 230 height 46
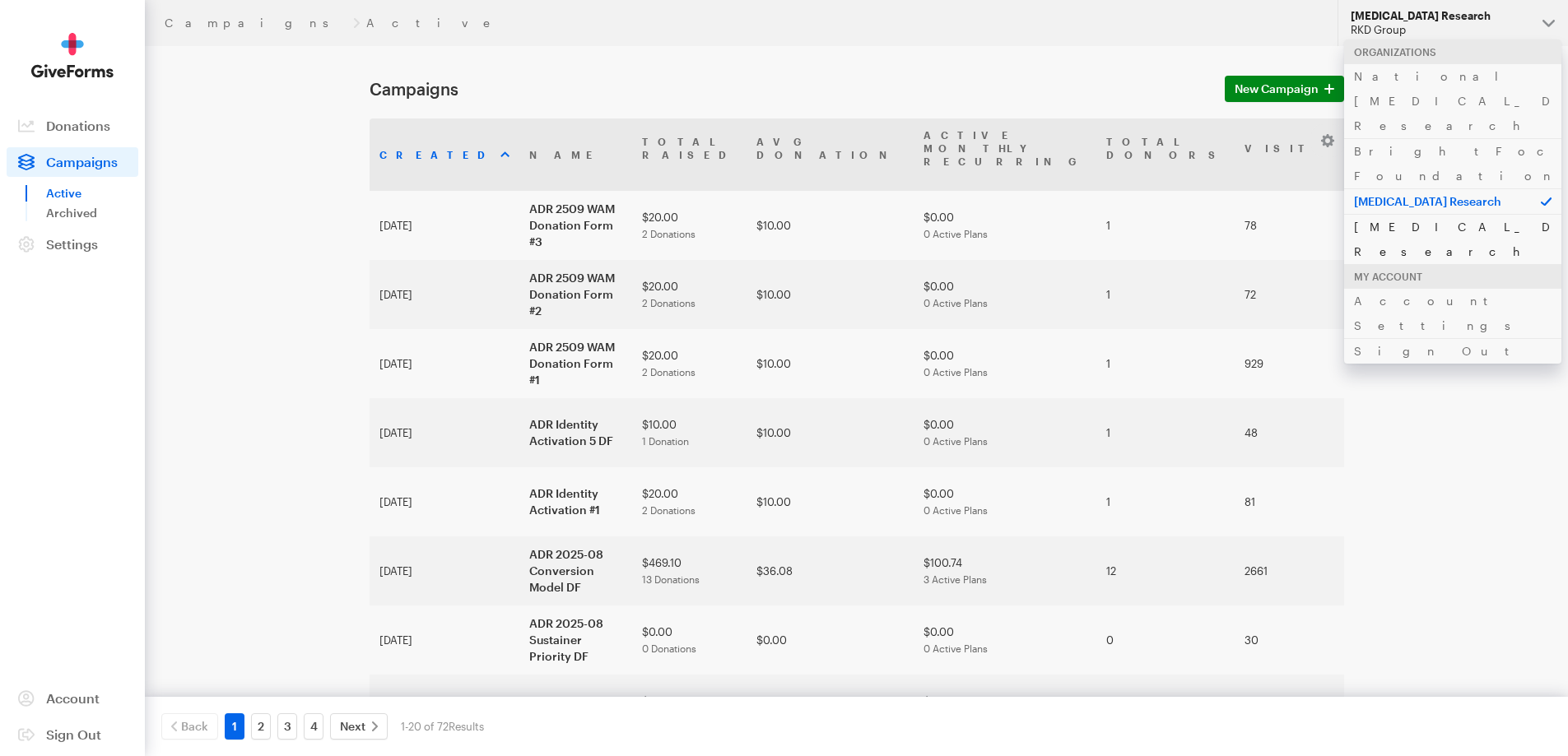
click at [1421, 214] on link "[MEDICAL_DATA] Research" at bounding box center [1453, 239] width 218 height 50
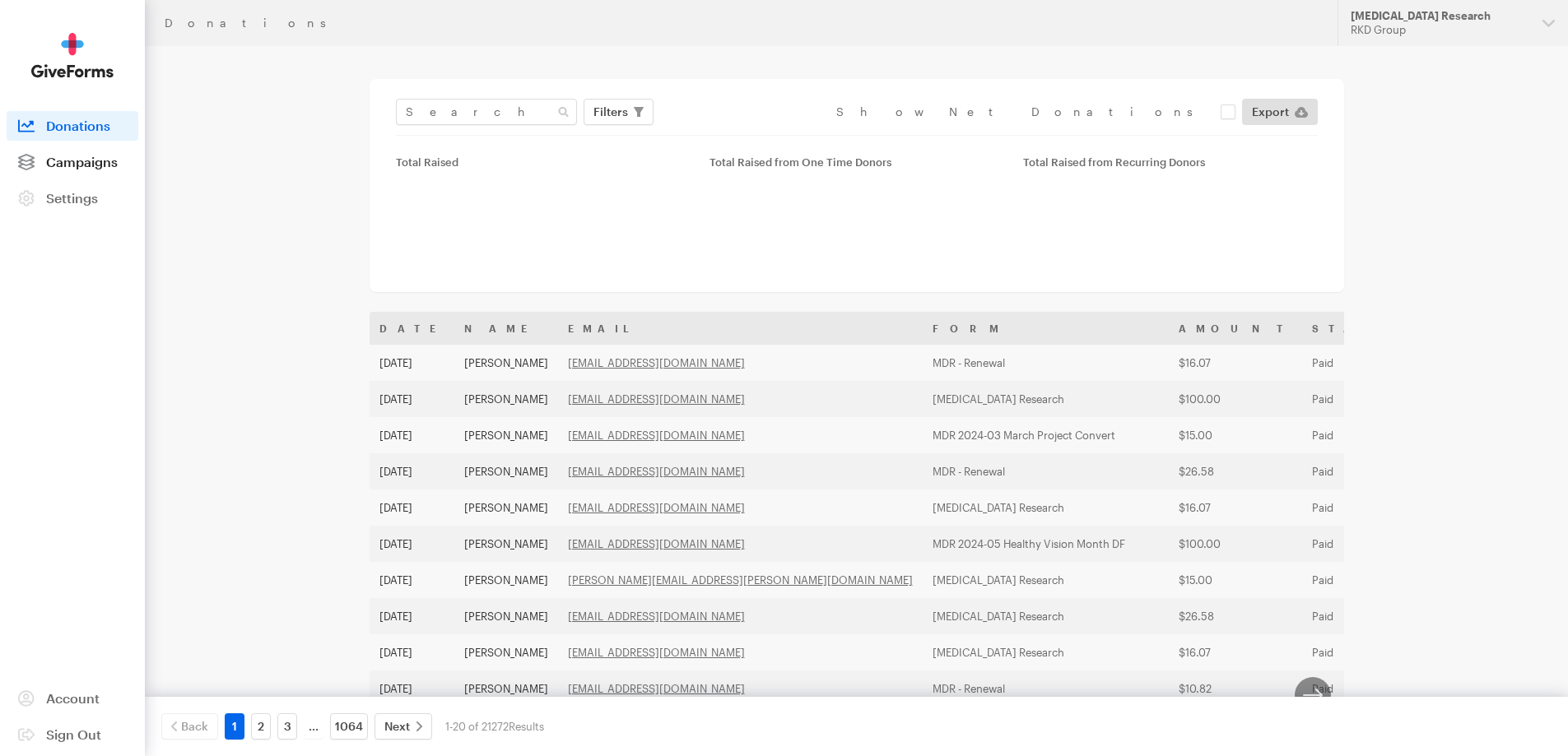
click at [89, 159] on span "Campaigns" at bounding box center [82, 162] width 71 height 16
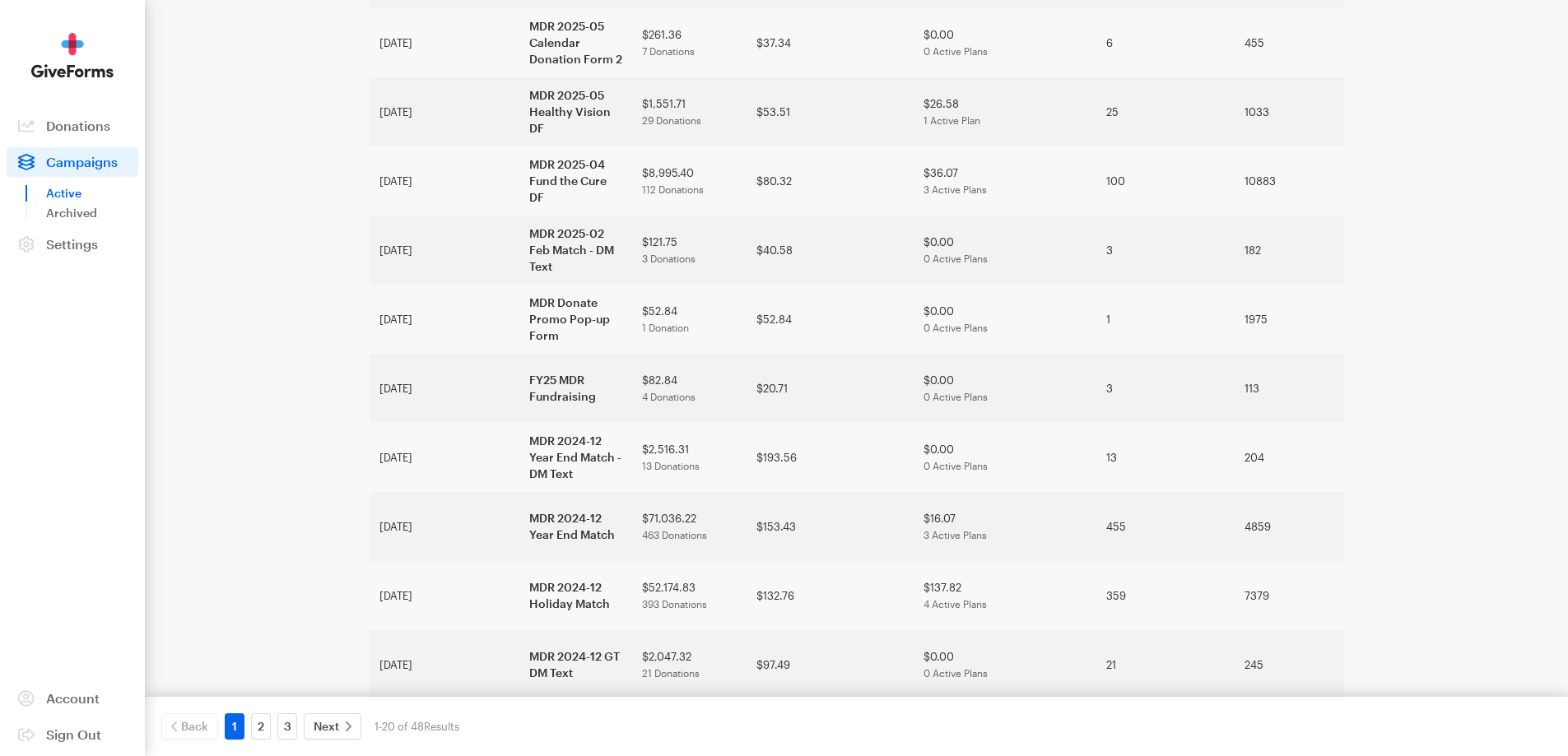
scroll to position [852, 0]
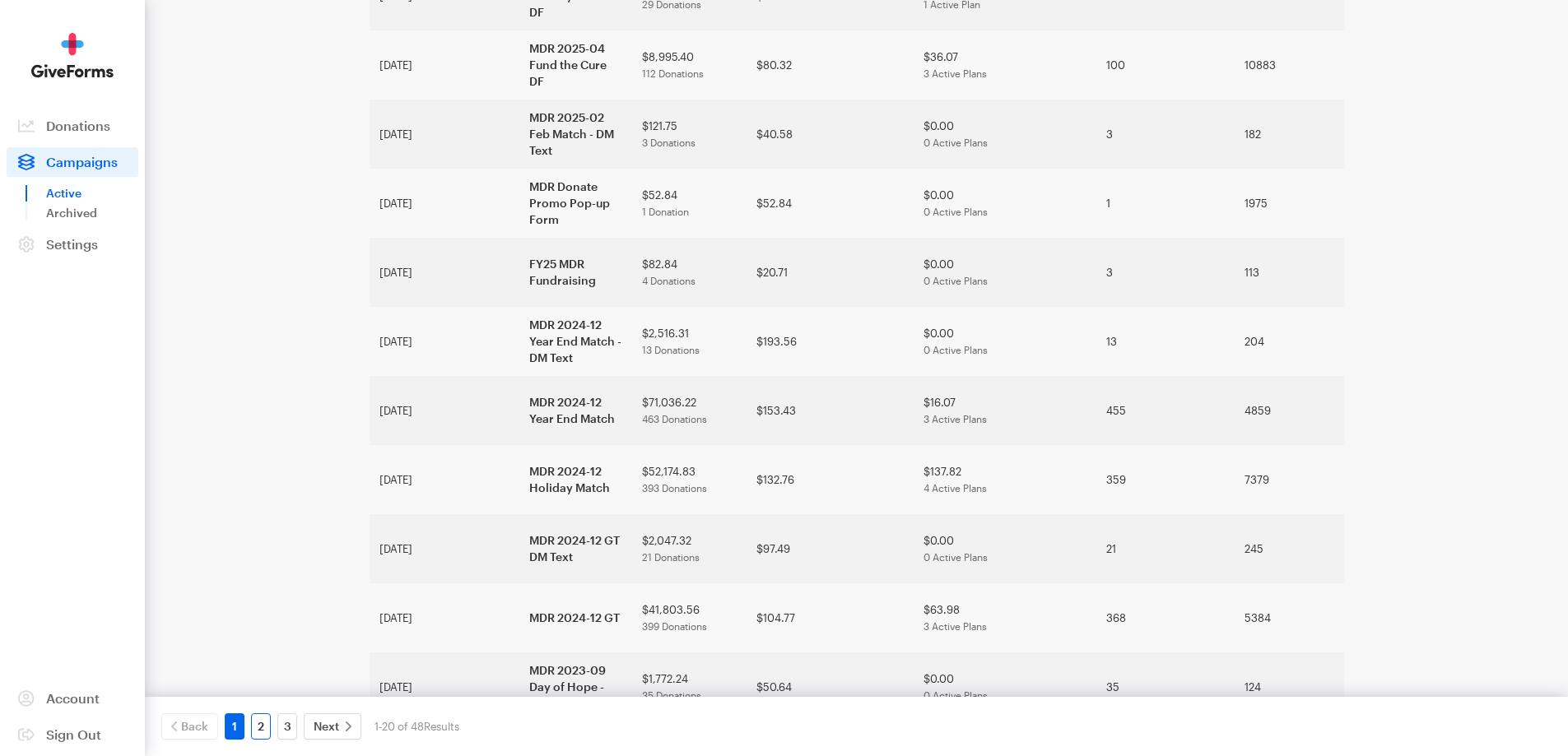
click at [267, 728] on link "2" at bounding box center [261, 726] width 20 height 27
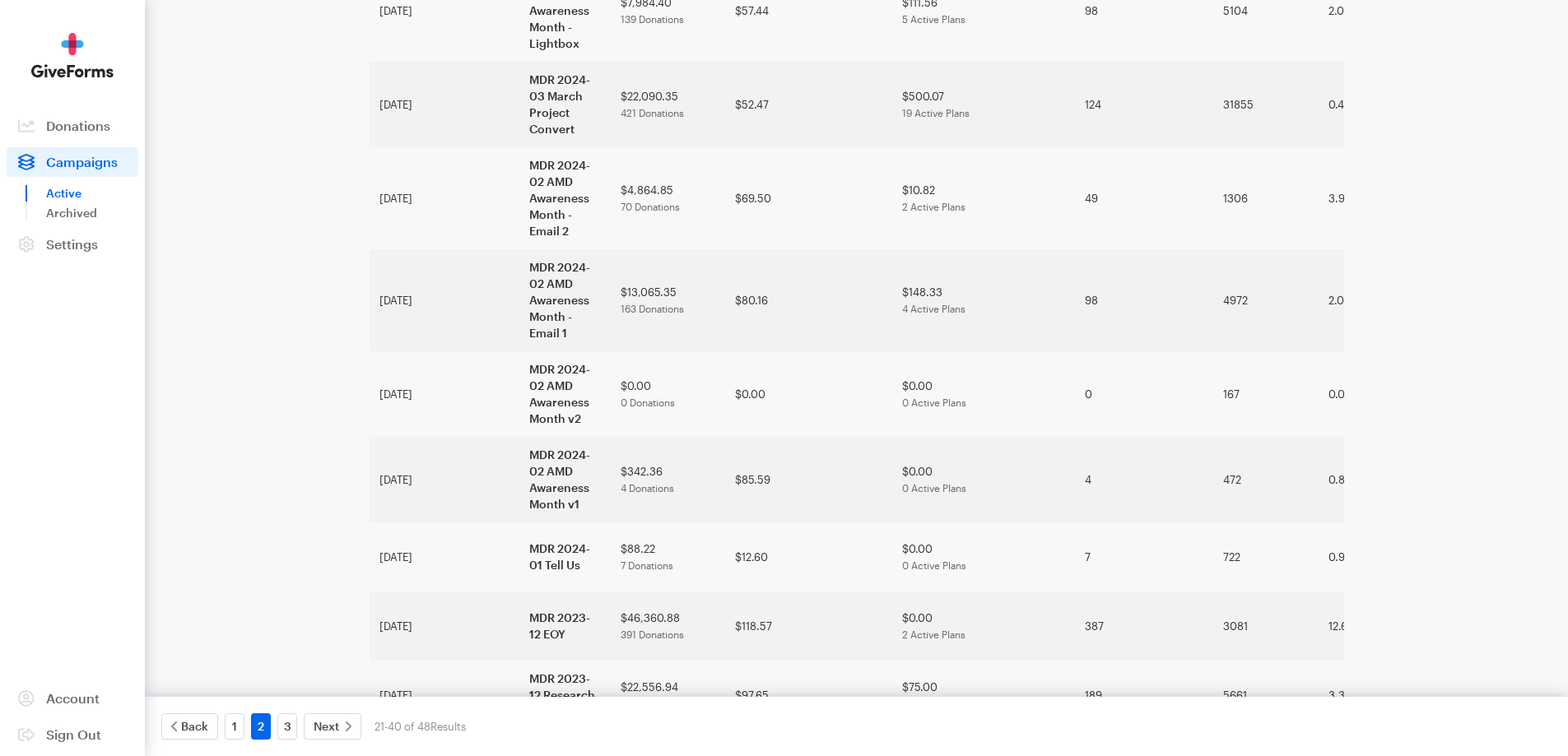
scroll to position [736, 0]
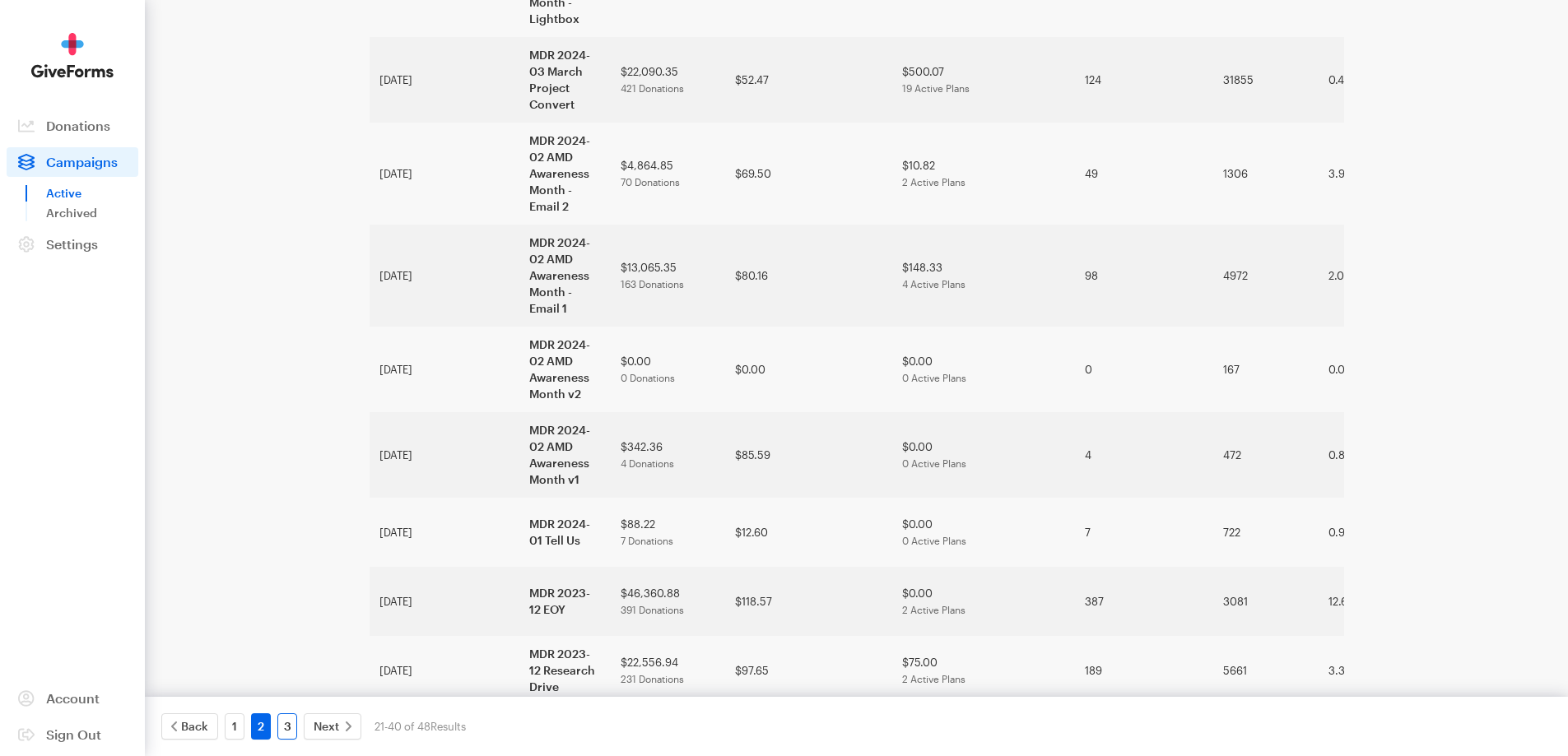
click at [290, 726] on link "3" at bounding box center [288, 726] width 20 height 27
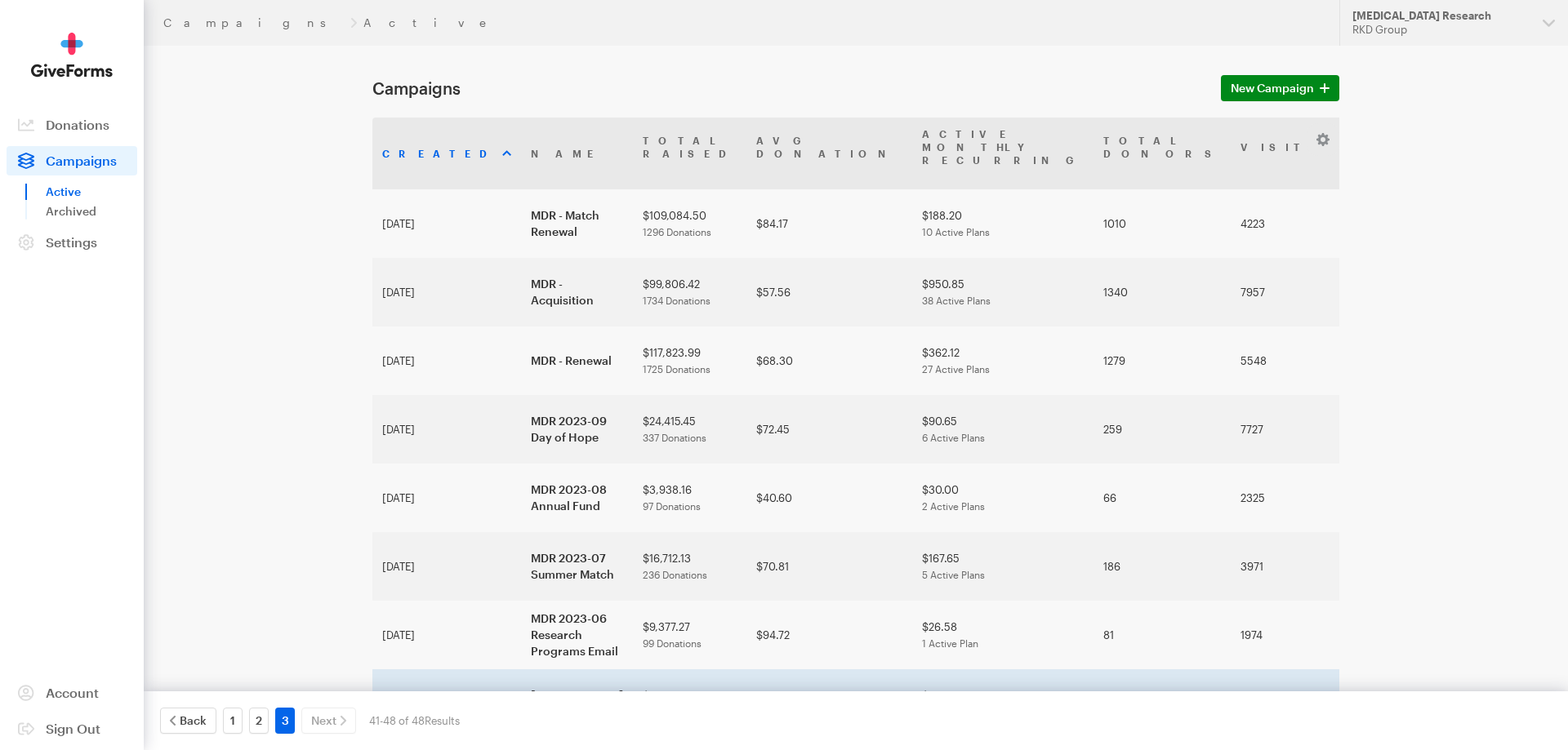
click at [521, 670] on td "[MEDICAL_DATA] Research" at bounding box center [577, 704] width 112 height 69
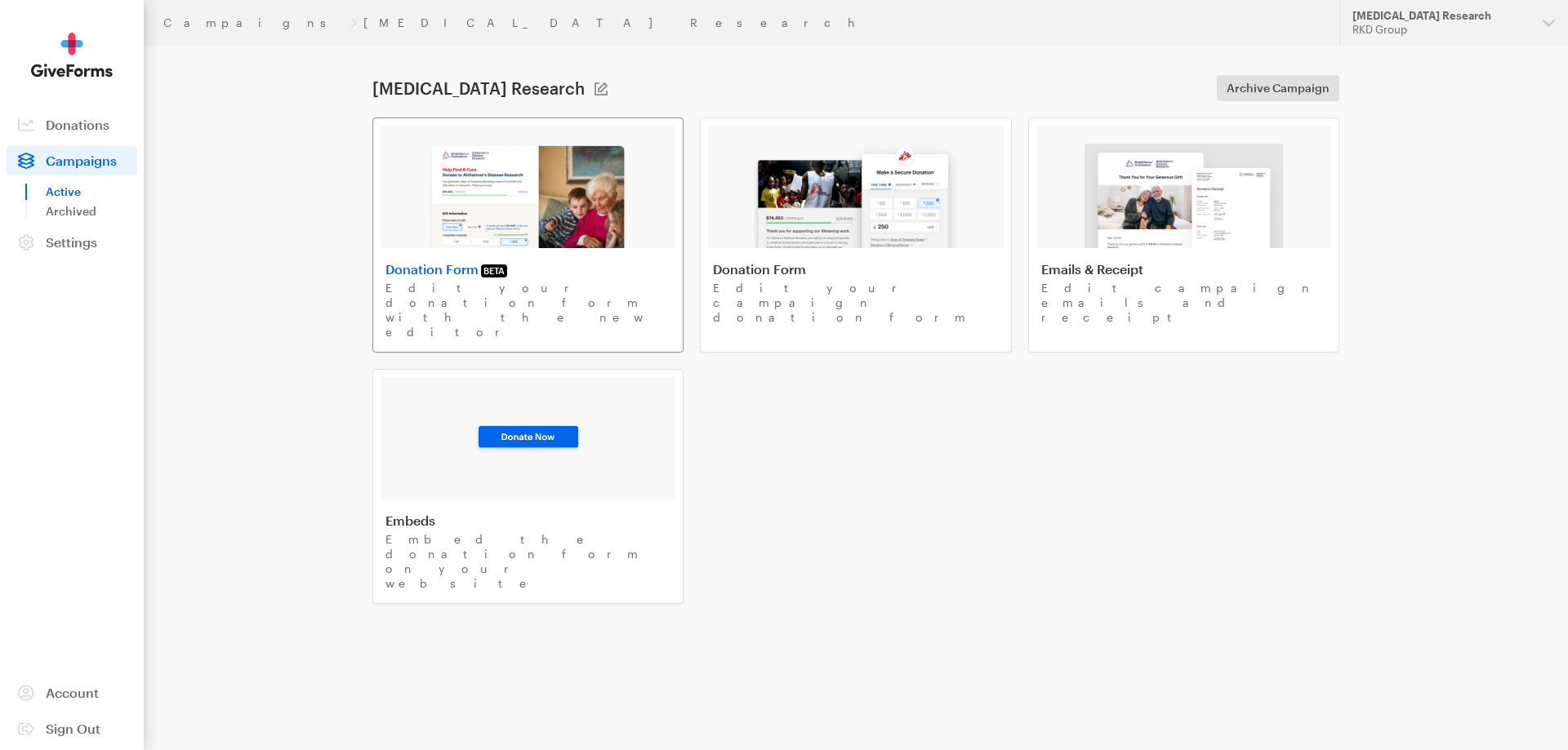
click at [578, 215] on img at bounding box center [528, 196] width 200 height 105
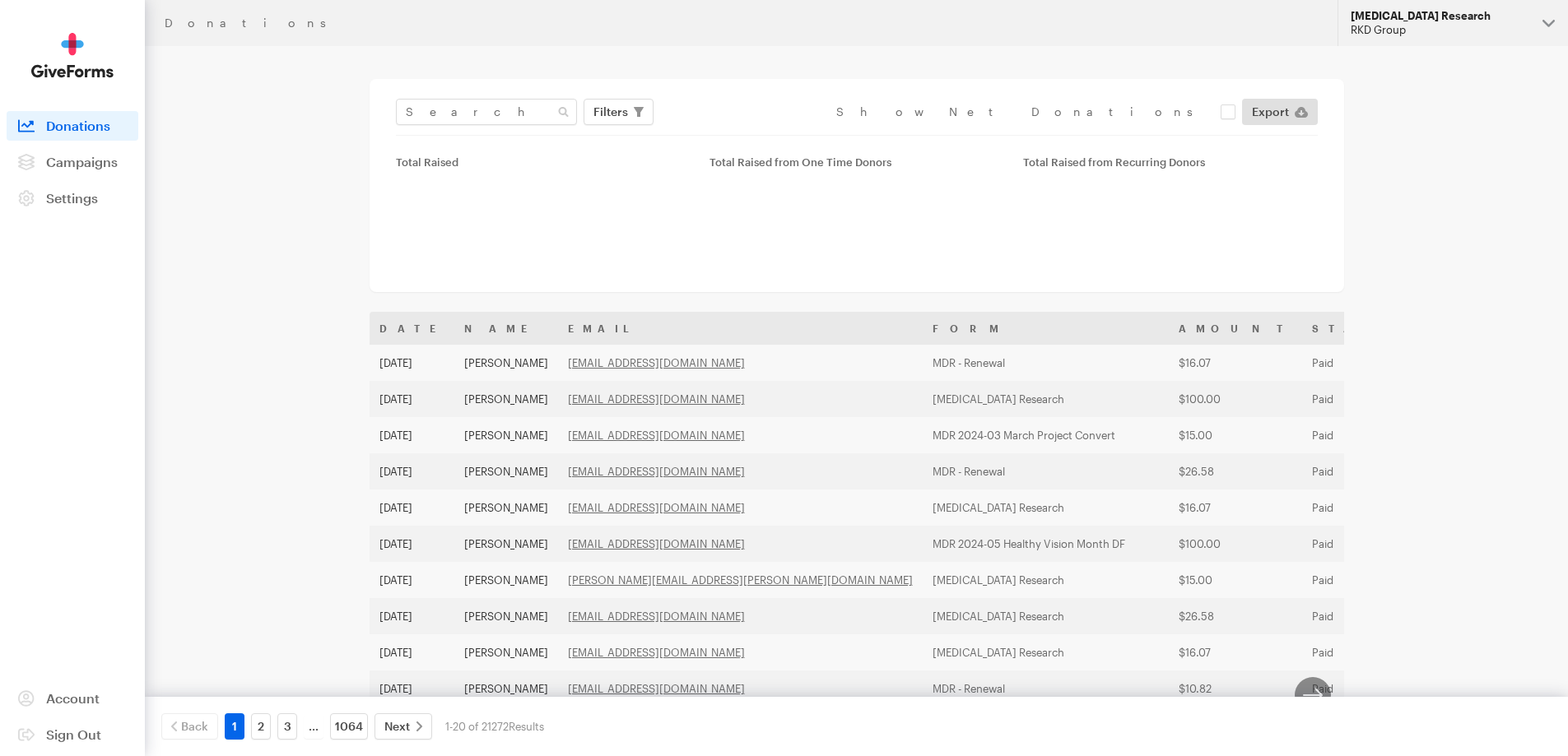
click at [1450, 28] on div "RKD Group" at bounding box center [1440, 30] width 179 height 14
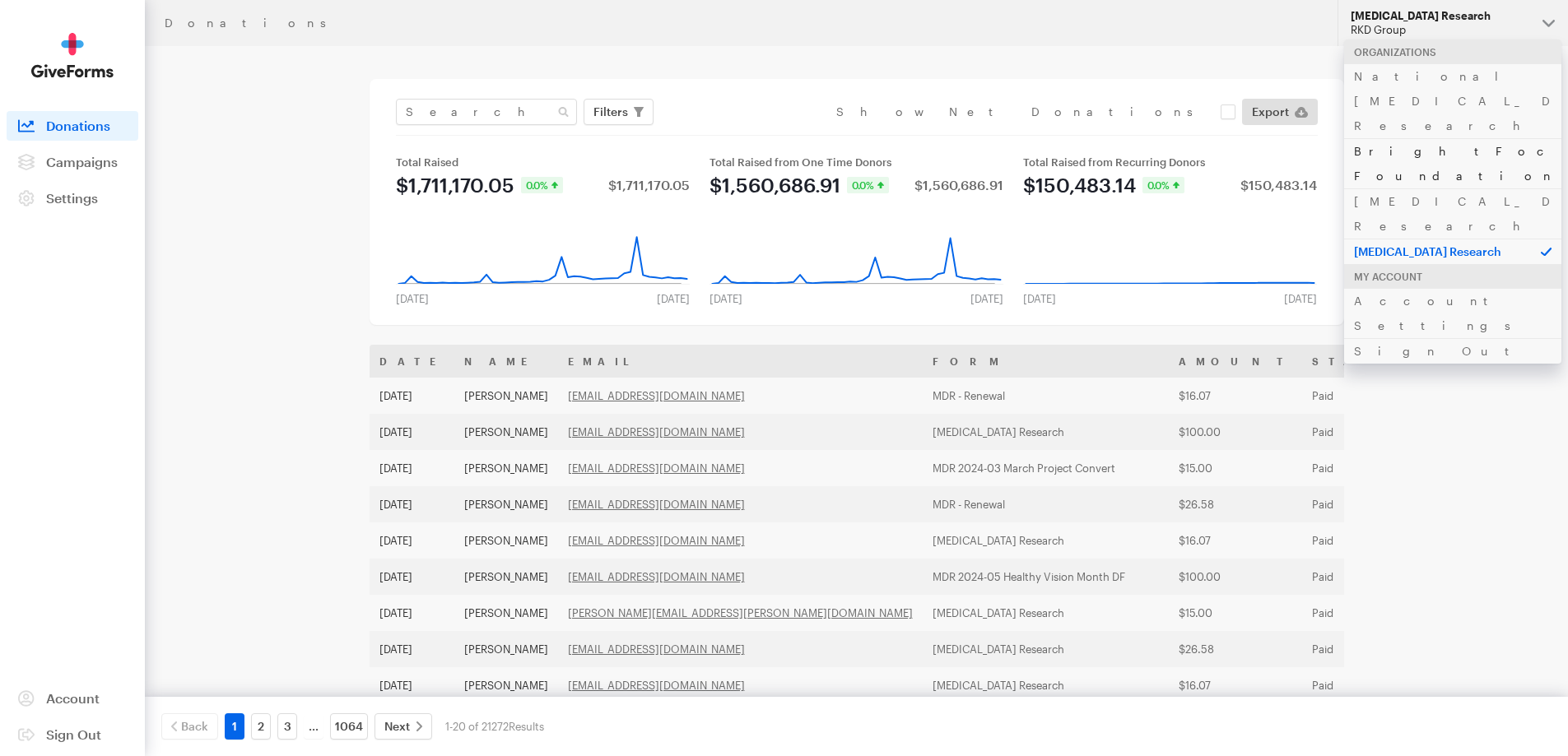
click at [1424, 138] on link "BrightFocus Foundation" at bounding box center [1453, 163] width 218 height 50
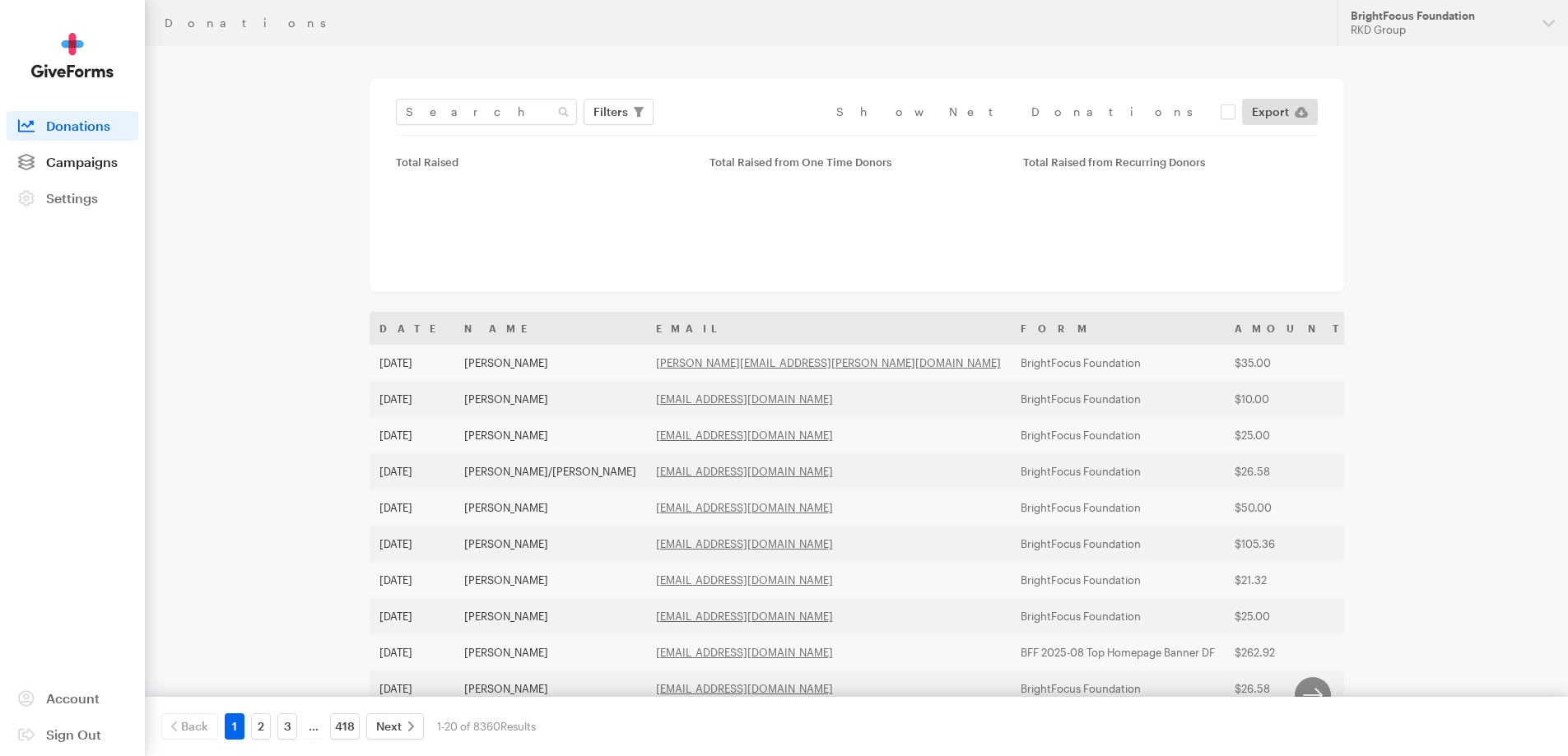
click at [74, 170] on link "Campaigns" at bounding box center [72, 162] width 131 height 30
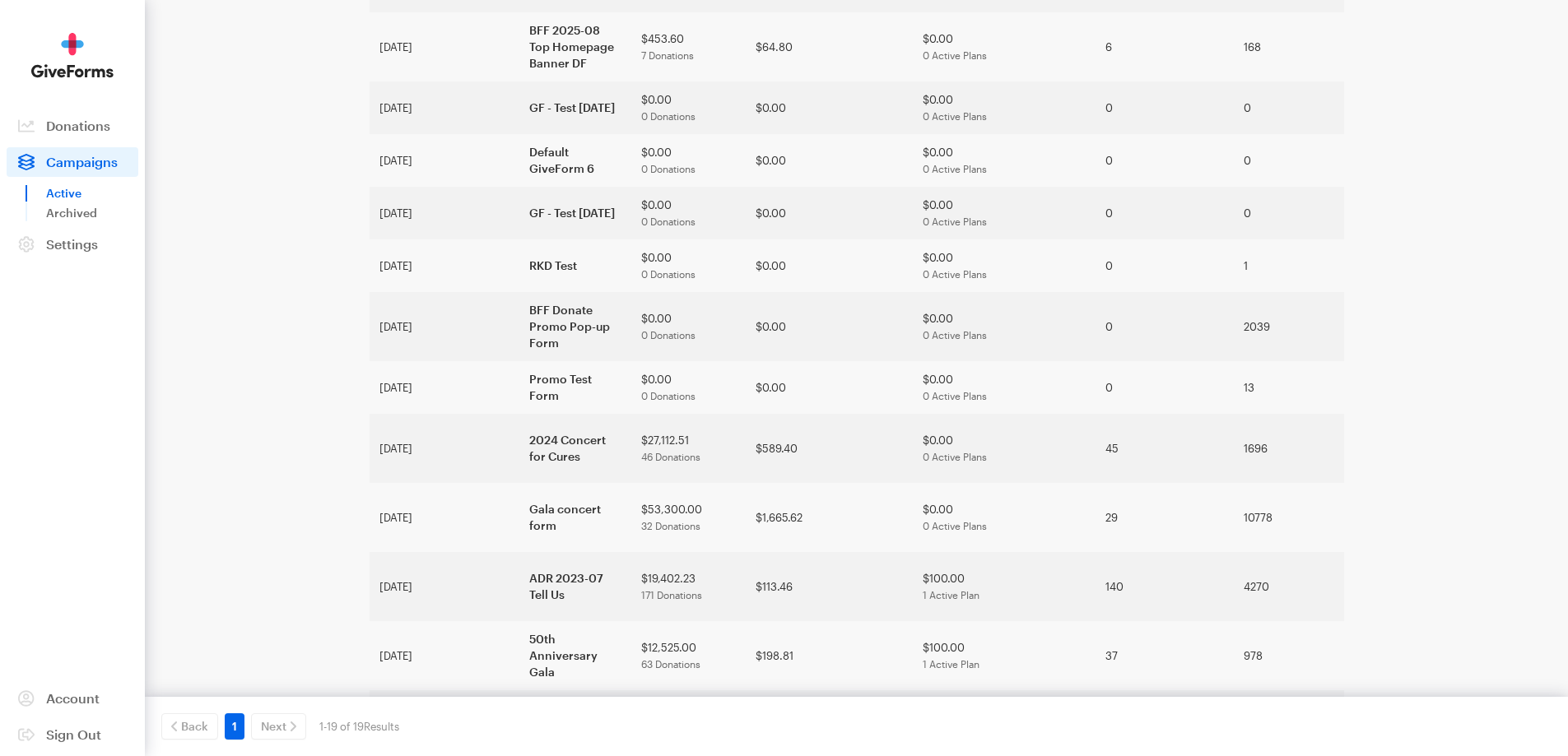
scroll to position [618, 0]
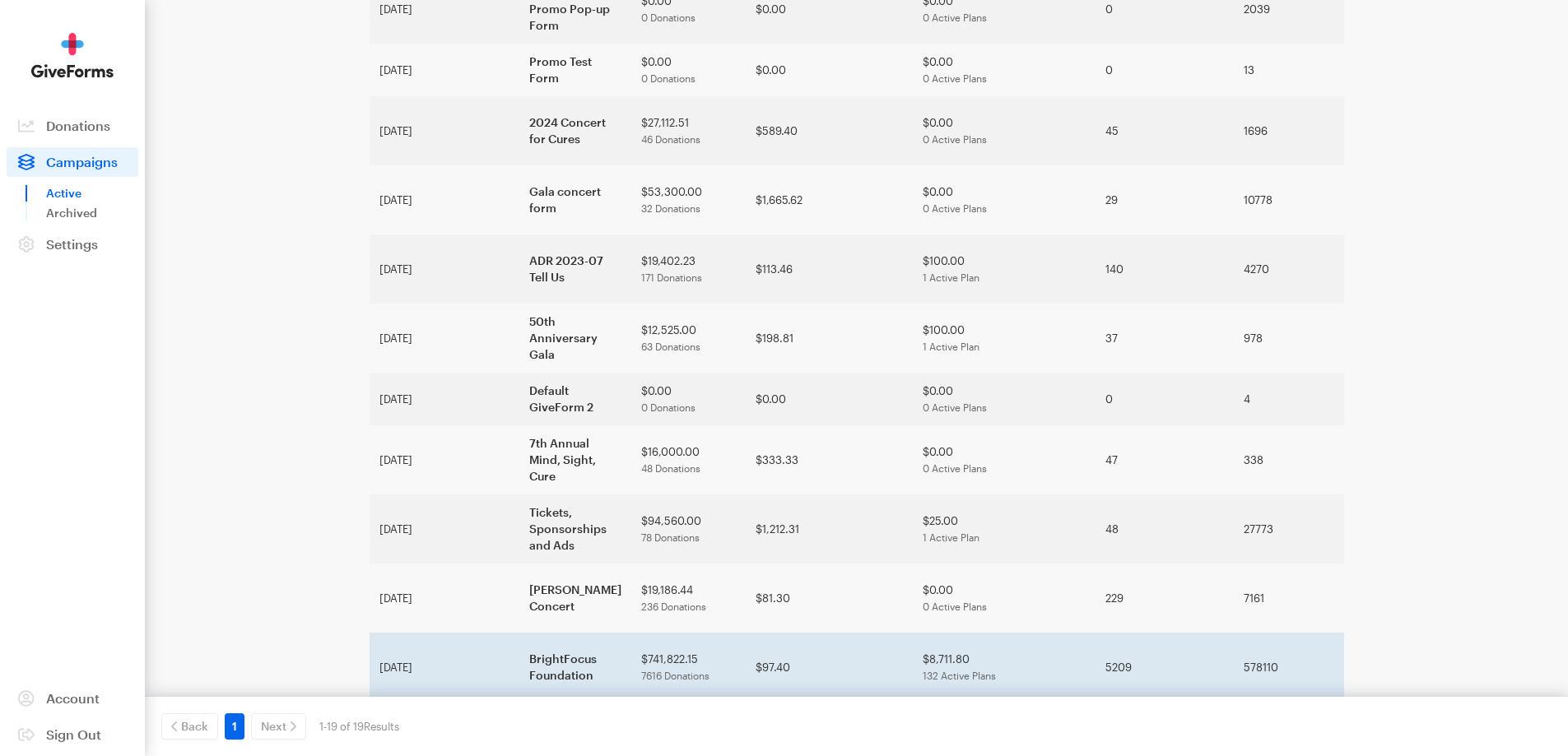
click at [519, 632] on td "BrightFocus Foundation" at bounding box center [574, 667] width 112 height 69
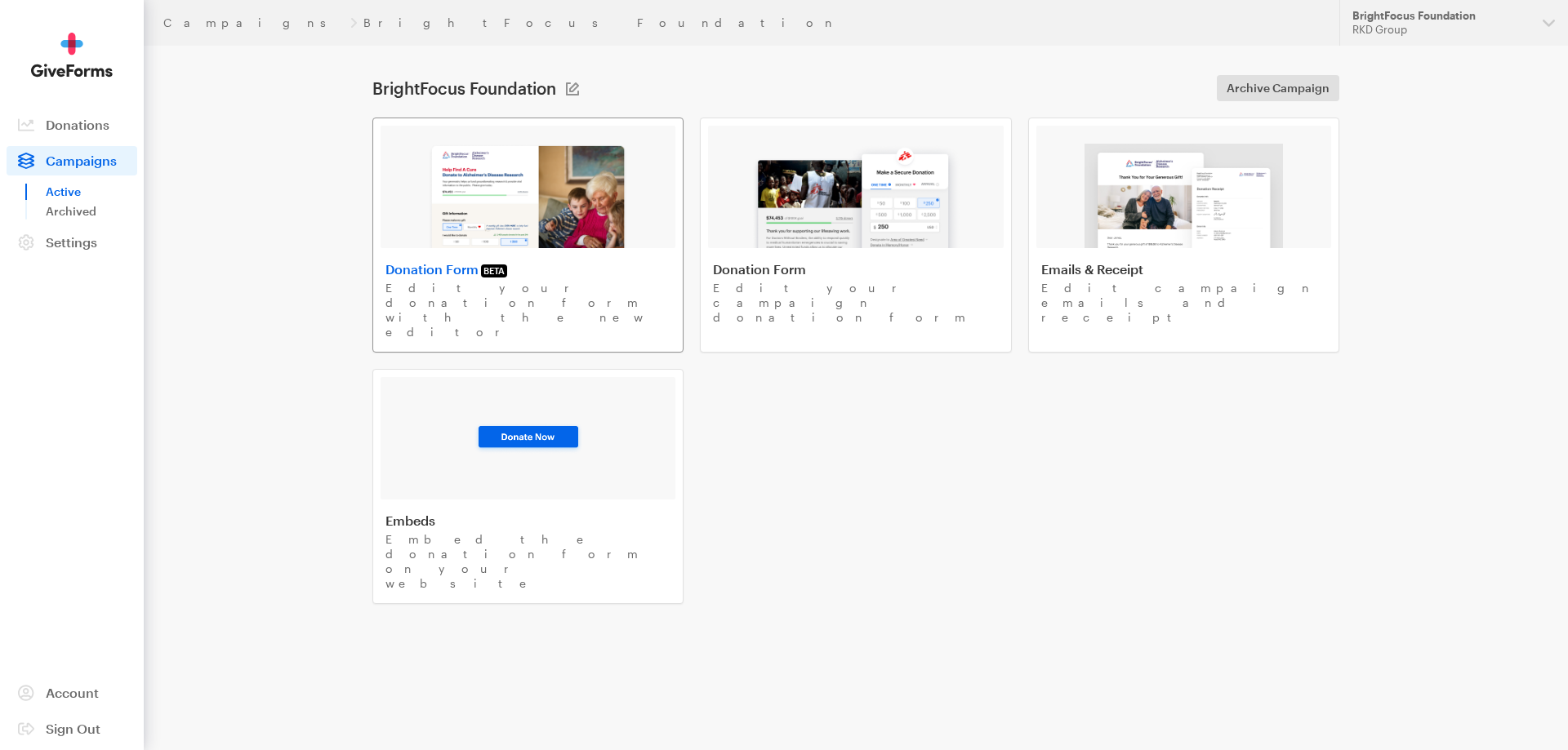
click at [520, 183] on img at bounding box center [528, 196] width 200 height 105
click at [1417, 32] on div "RKD Group" at bounding box center [1441, 29] width 177 height 14
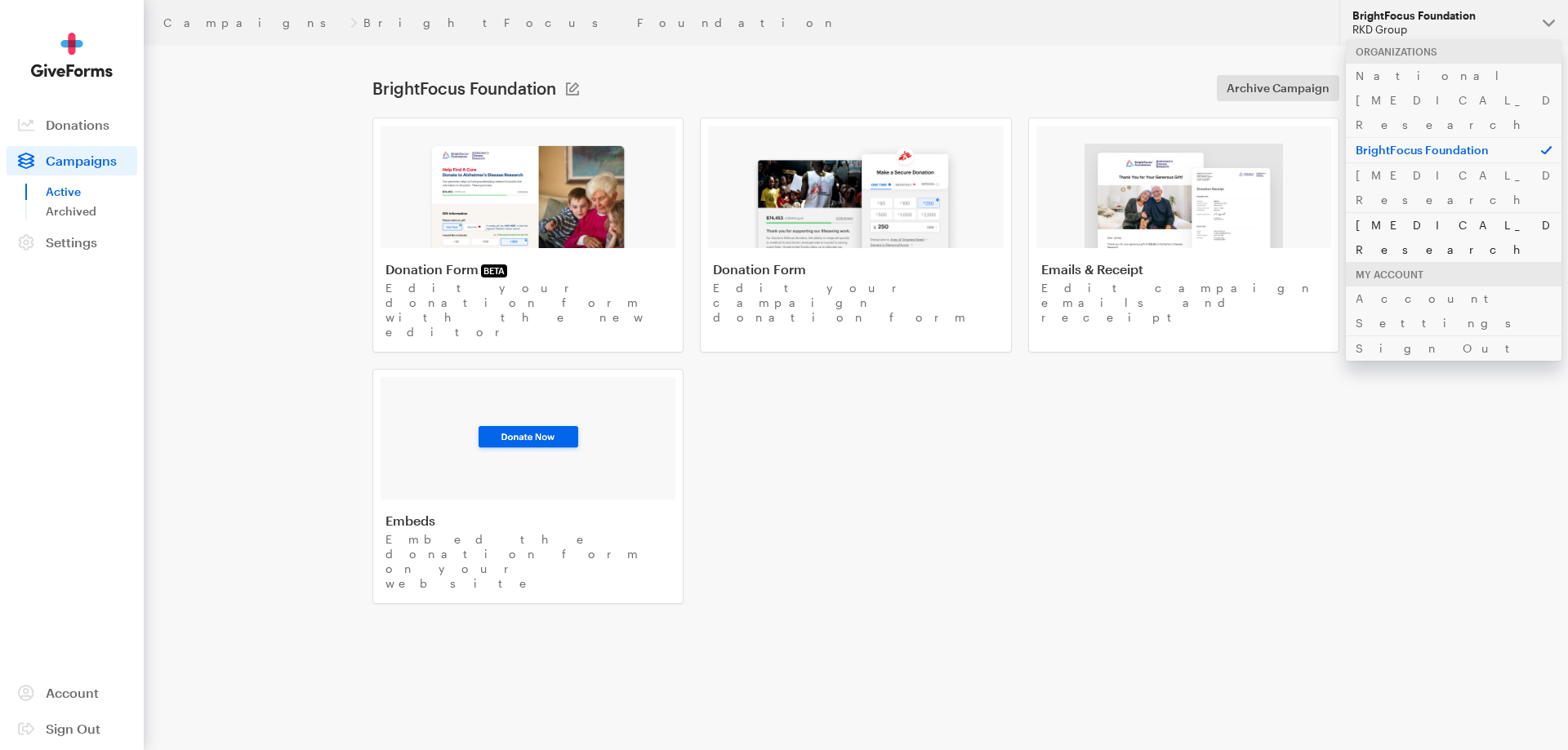
click at [1413, 213] on link "[MEDICAL_DATA] Research" at bounding box center [1453, 237] width 216 height 50
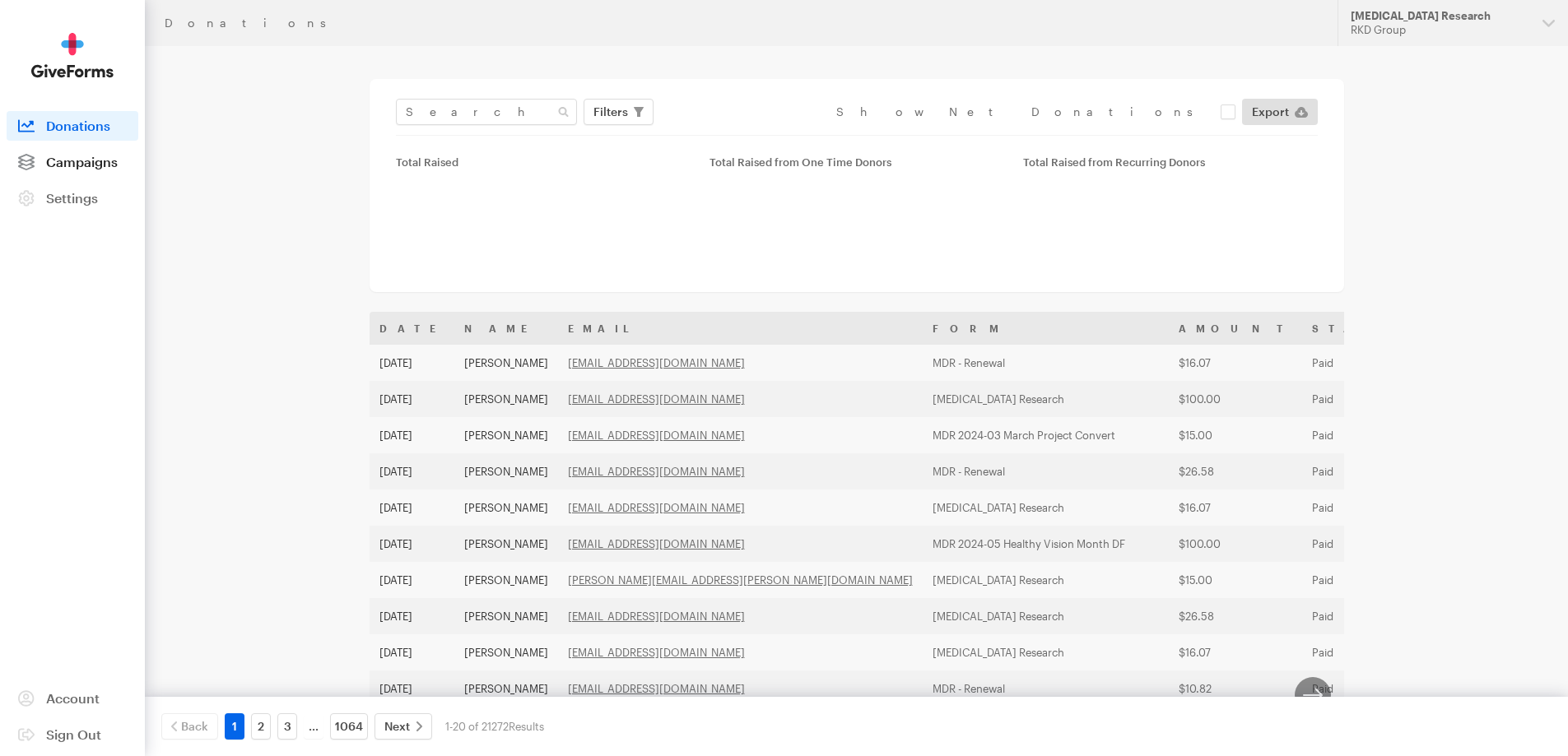
click at [72, 156] on span "Campaigns" at bounding box center [82, 162] width 71 height 16
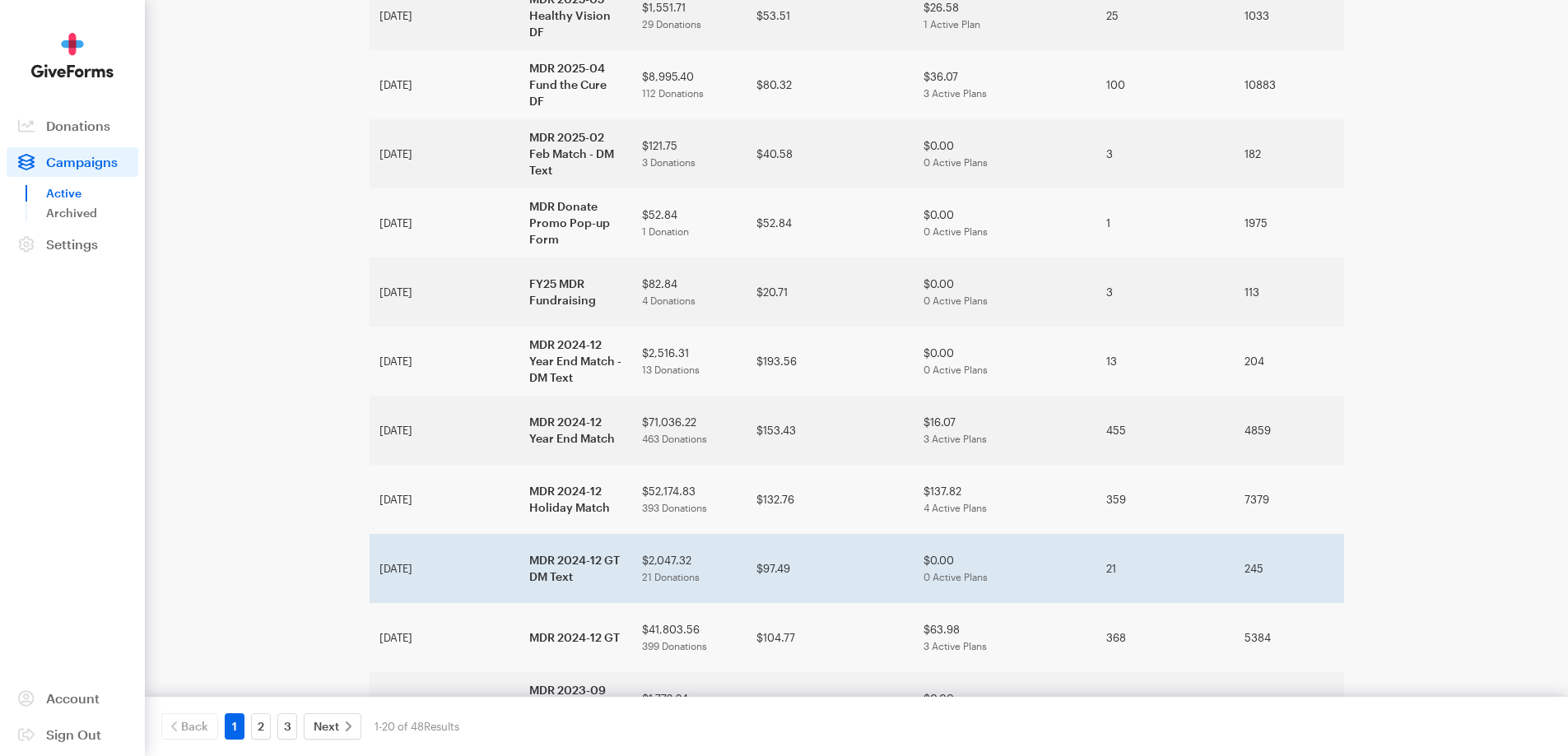
scroll to position [852, 0]
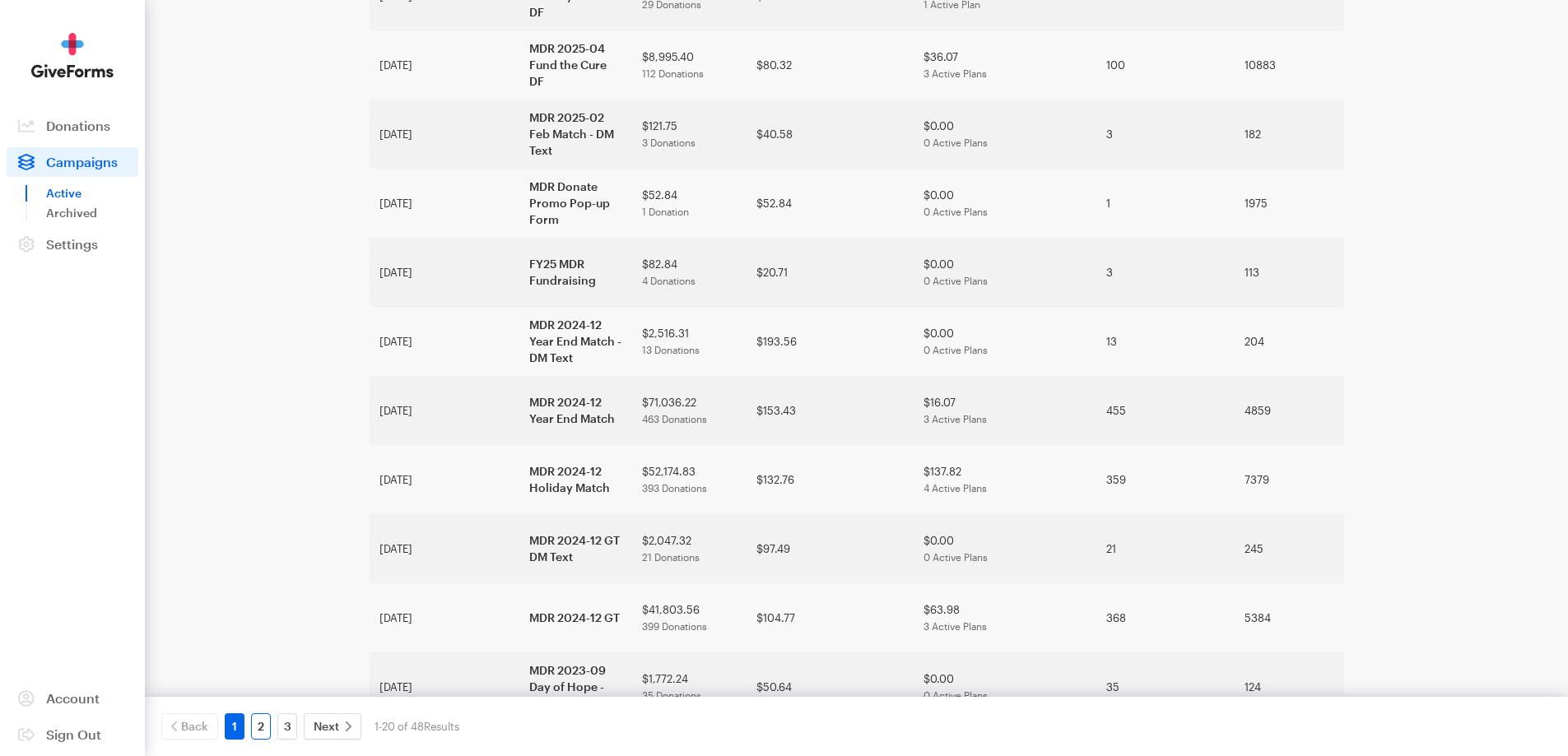
click at [268, 726] on link "2" at bounding box center [261, 726] width 20 height 27
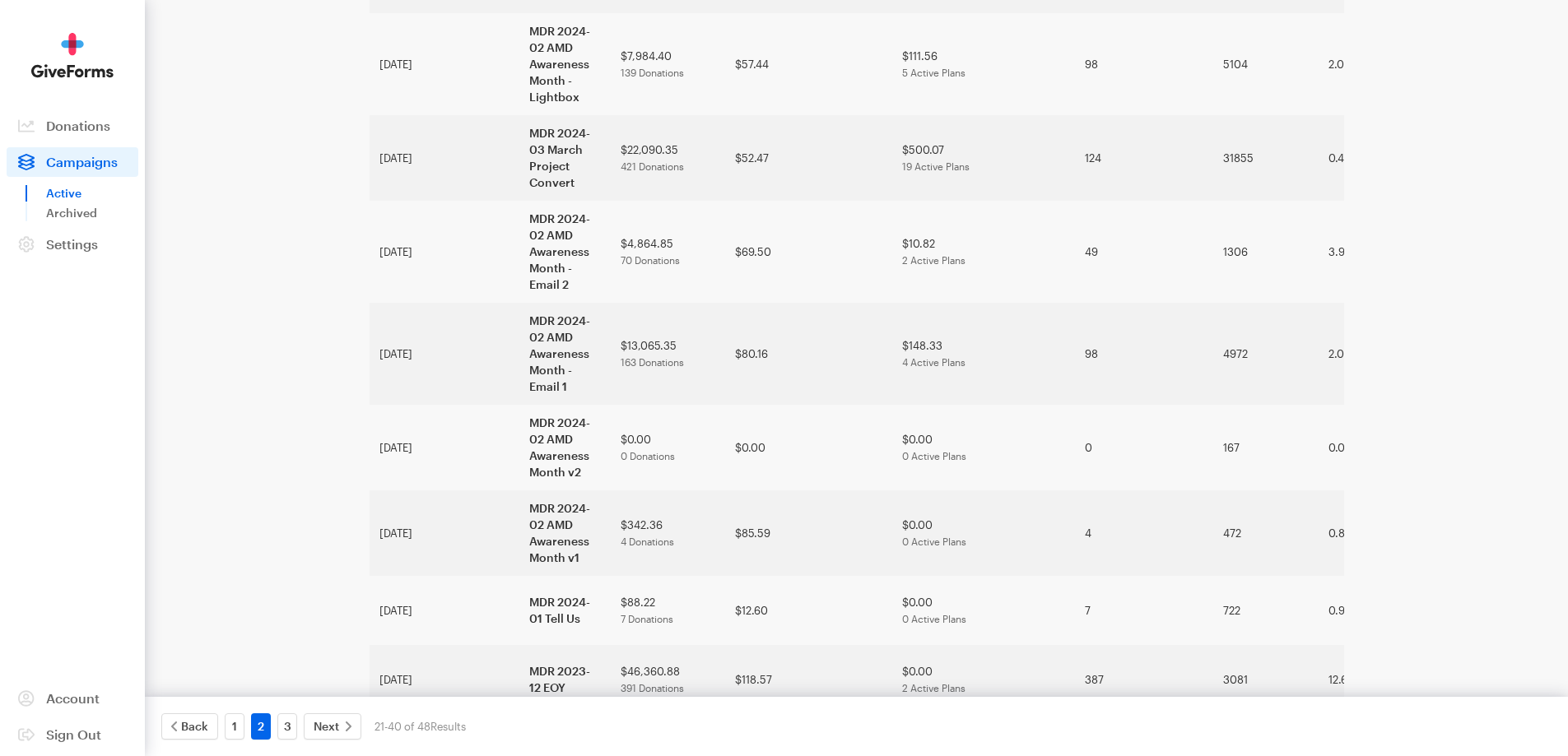
scroll to position [736, 0]
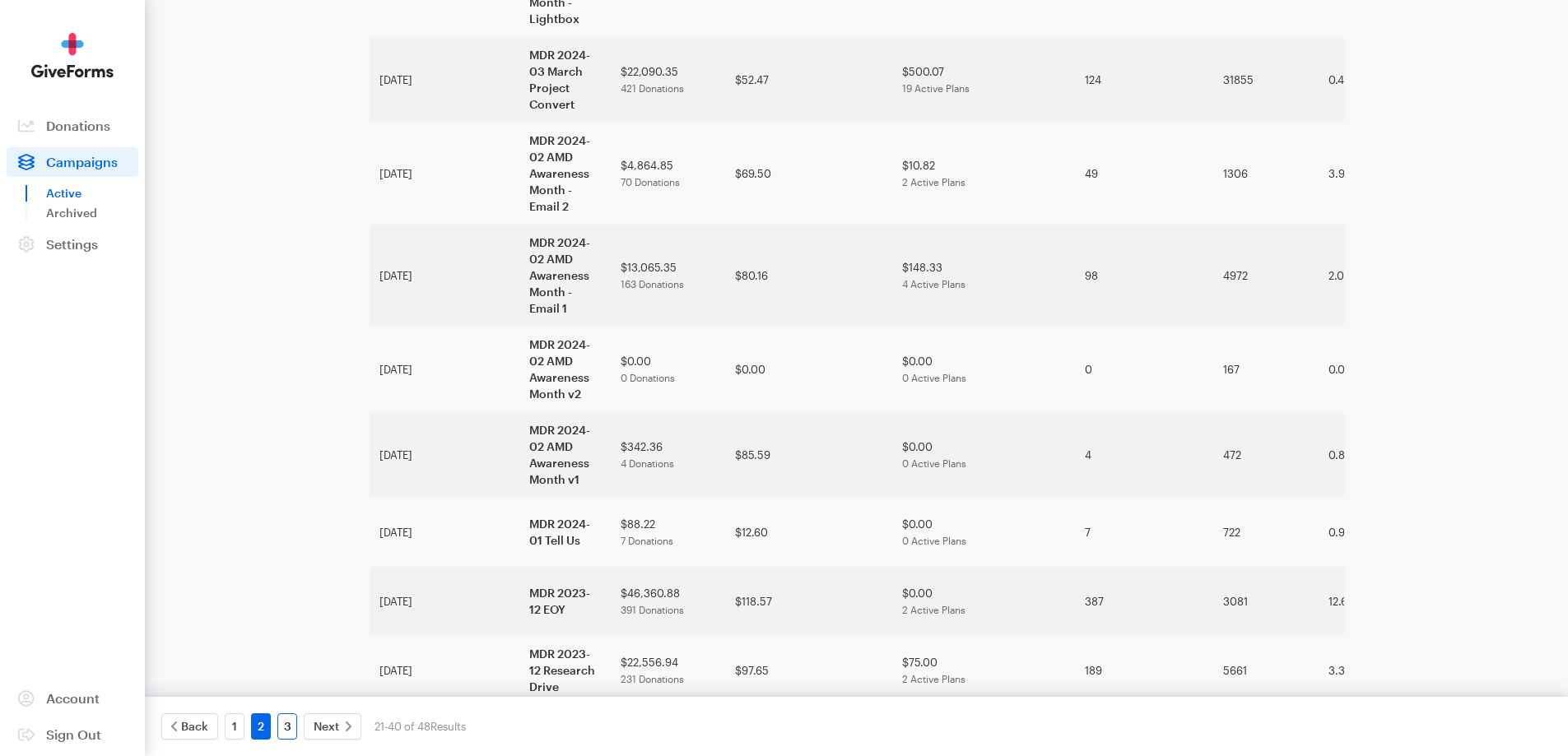
click at [288, 727] on link "3" at bounding box center [288, 726] width 20 height 27
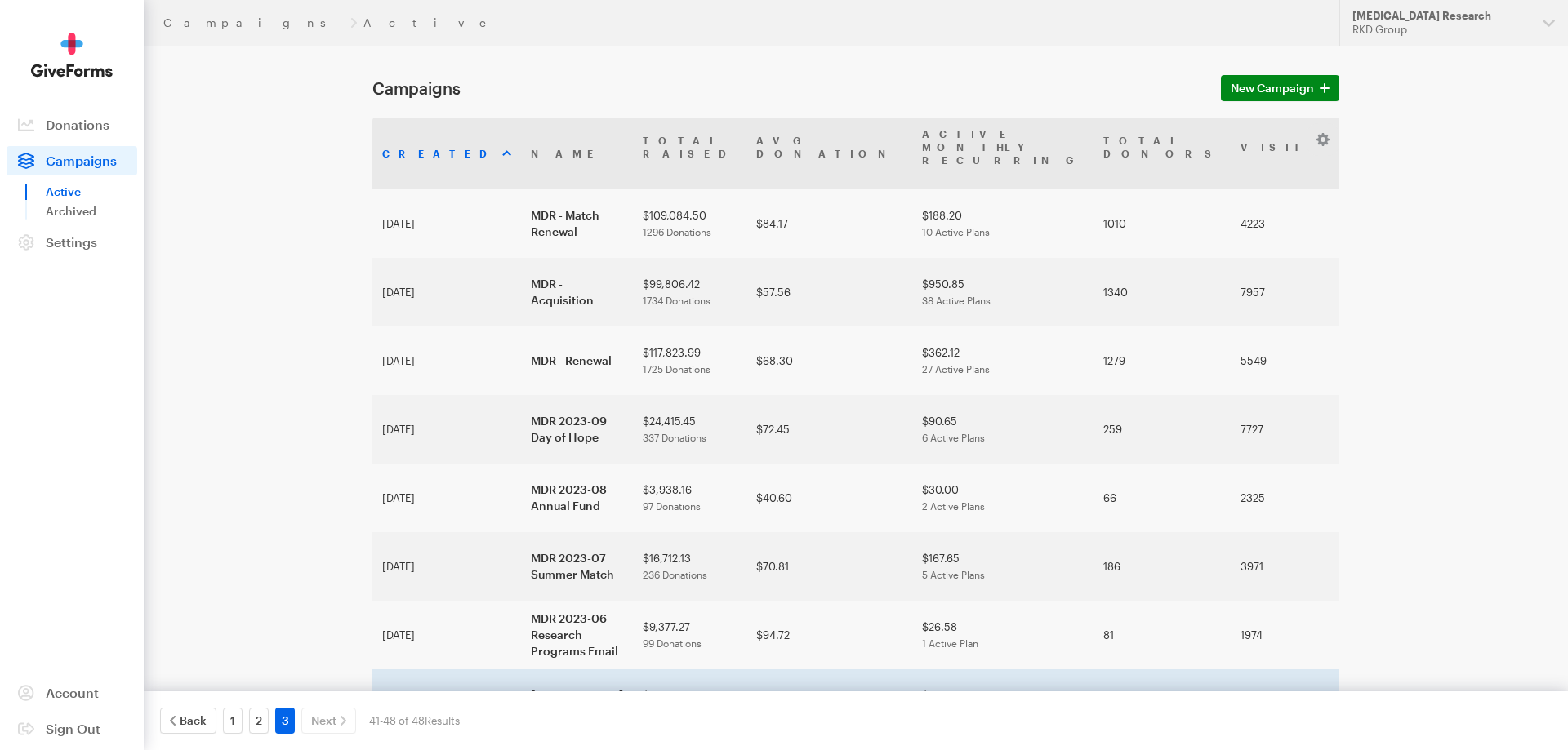
click at [521, 670] on td "[MEDICAL_DATA] Research" at bounding box center [577, 704] width 112 height 69
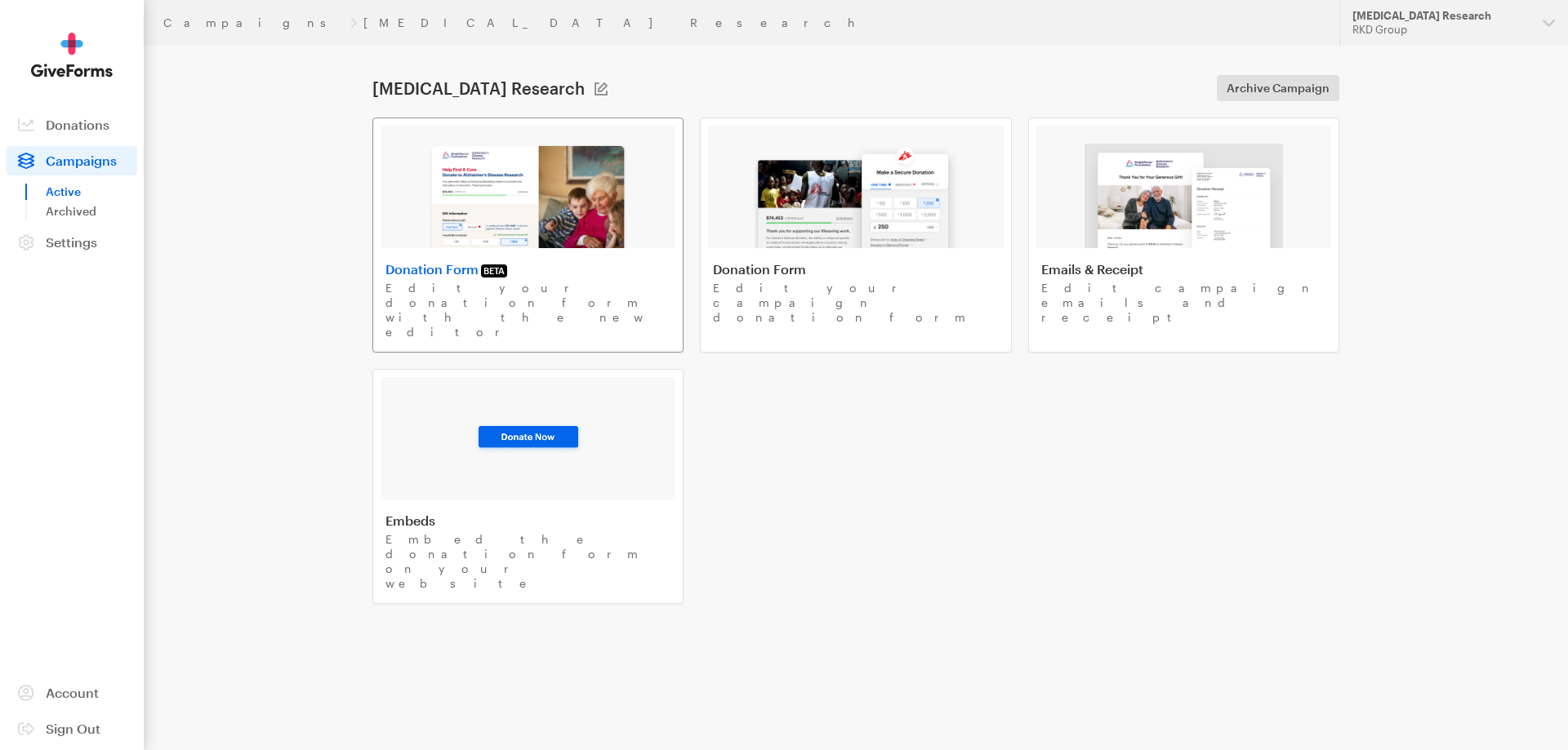
click at [577, 194] on img at bounding box center [528, 196] width 200 height 105
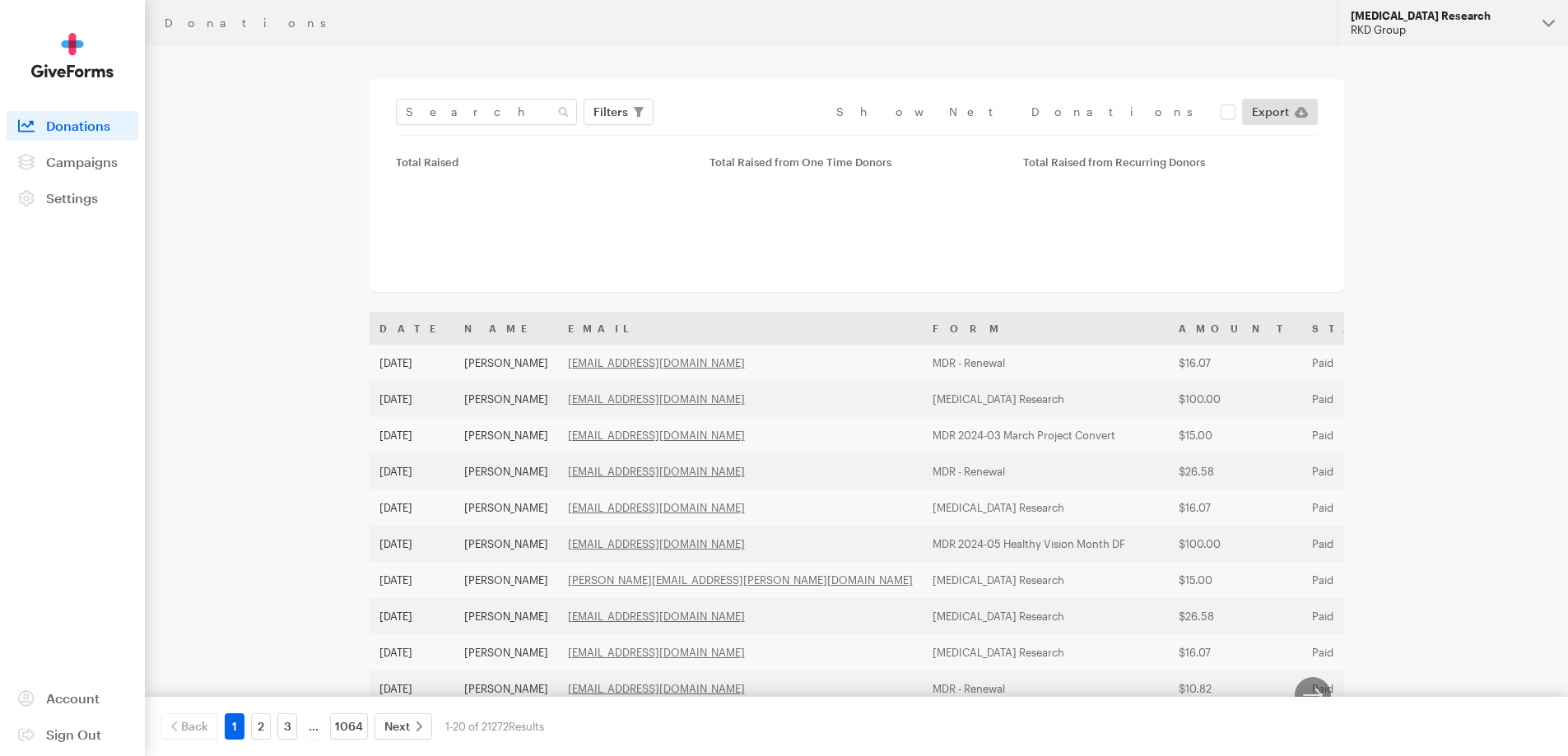
click at [1437, 33] on div "RKD Group" at bounding box center [1440, 30] width 179 height 14
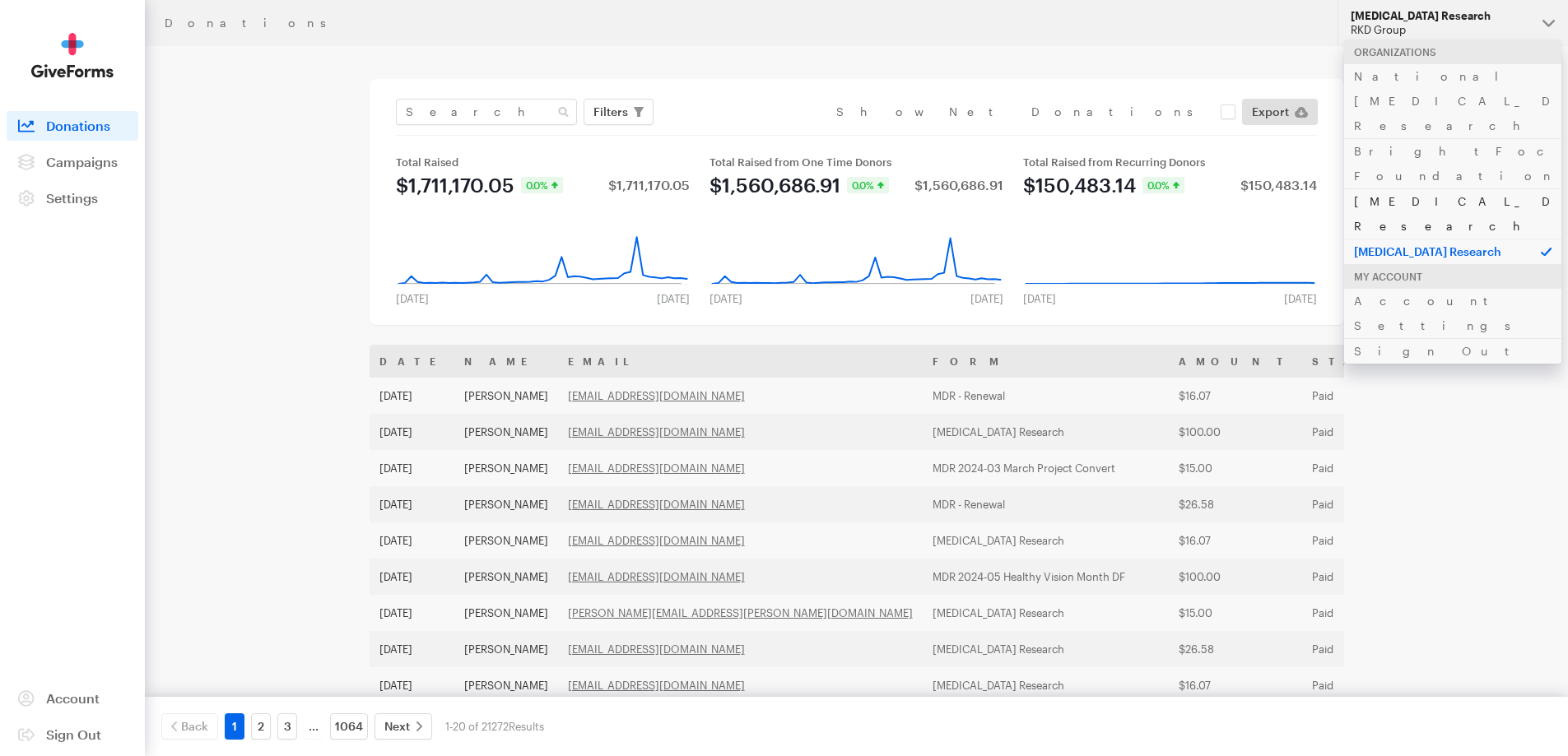
click at [1410, 189] on link "[MEDICAL_DATA] Research" at bounding box center [1453, 213] width 218 height 50
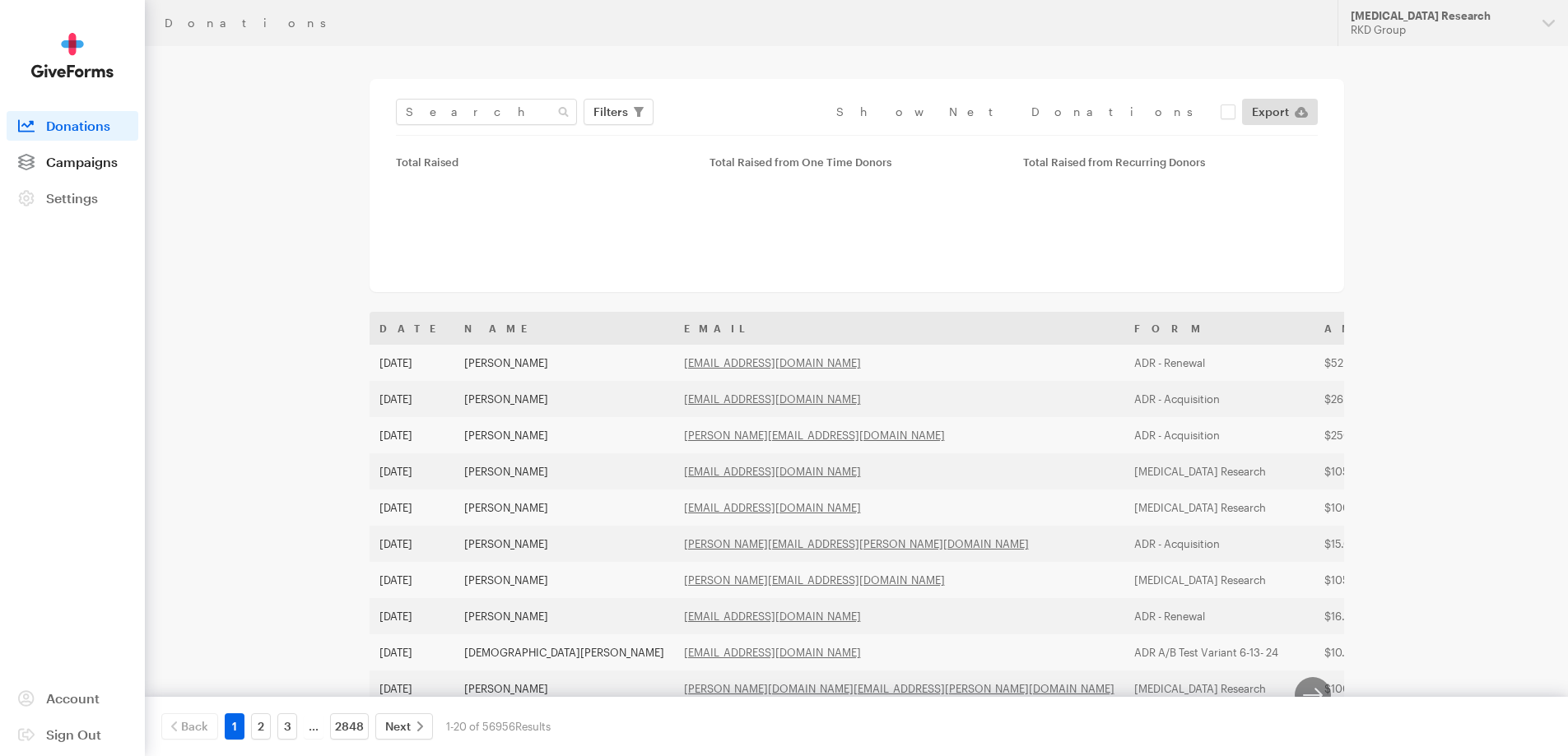
click at [82, 160] on span "Campaigns" at bounding box center [82, 162] width 71 height 16
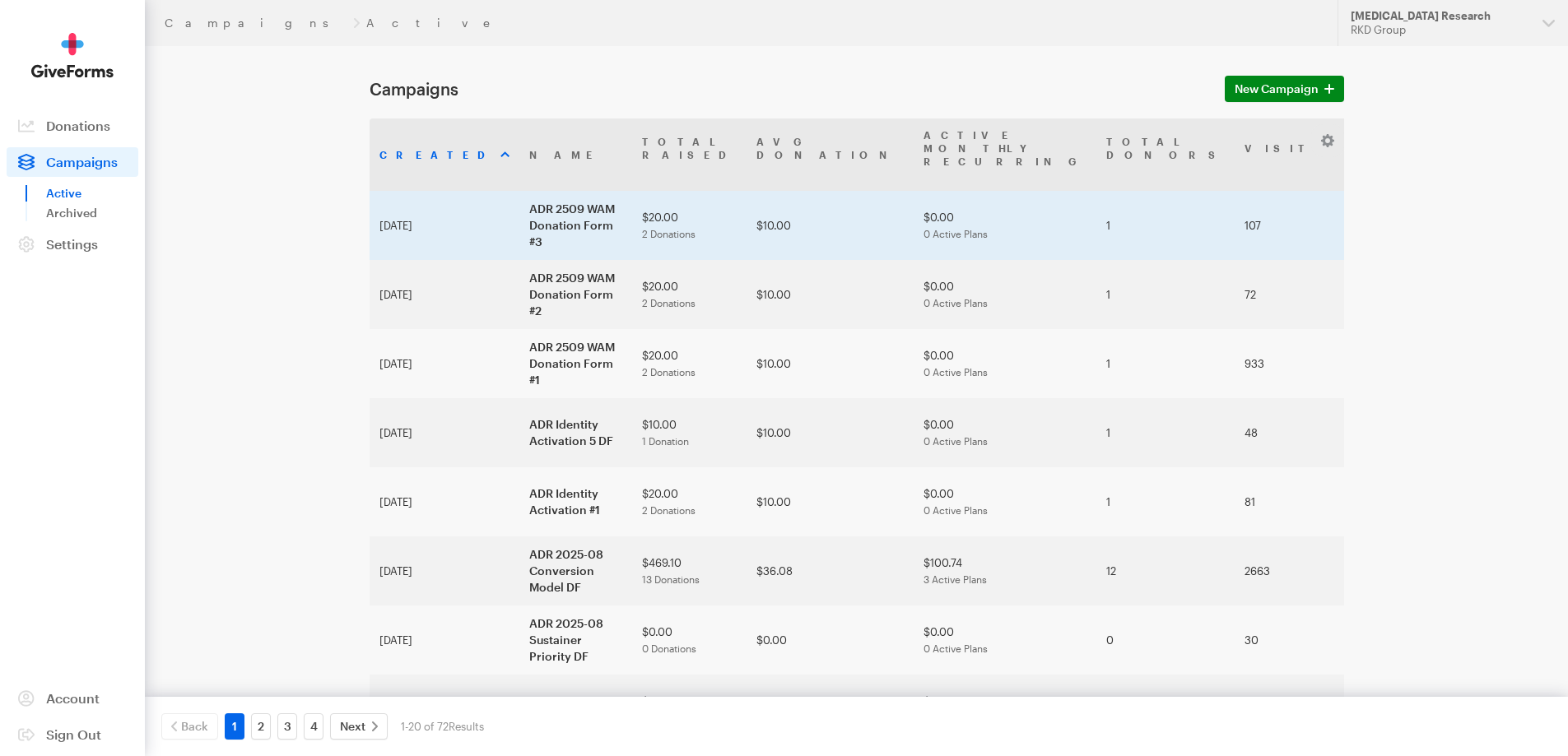
click at [519, 204] on td "ADR 2509 WAM Donation Form #3" at bounding box center [575, 225] width 113 height 69
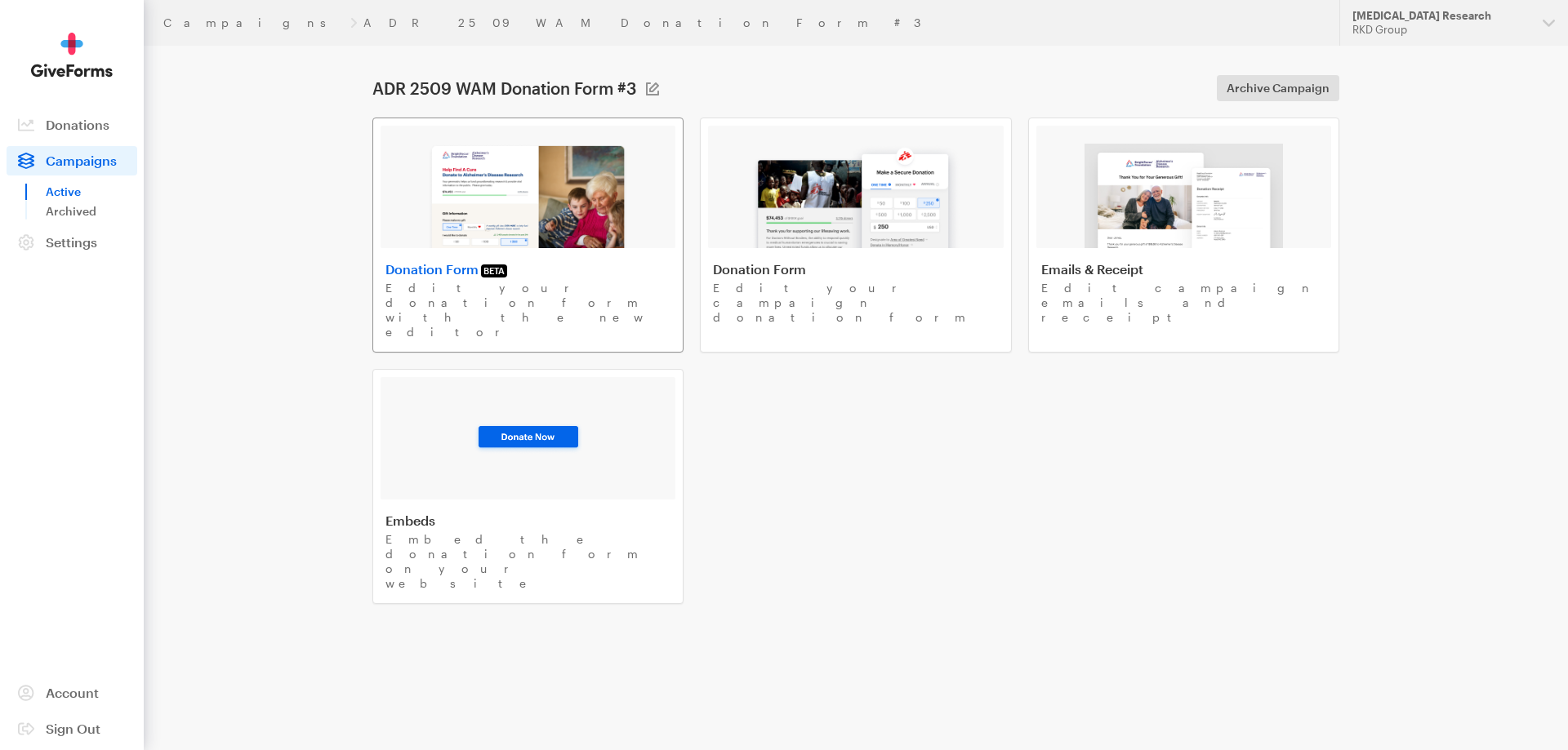
click at [651, 218] on div at bounding box center [528, 186] width 295 height 123
click at [208, 25] on link "Campaigns" at bounding box center [254, 23] width 180 height 13
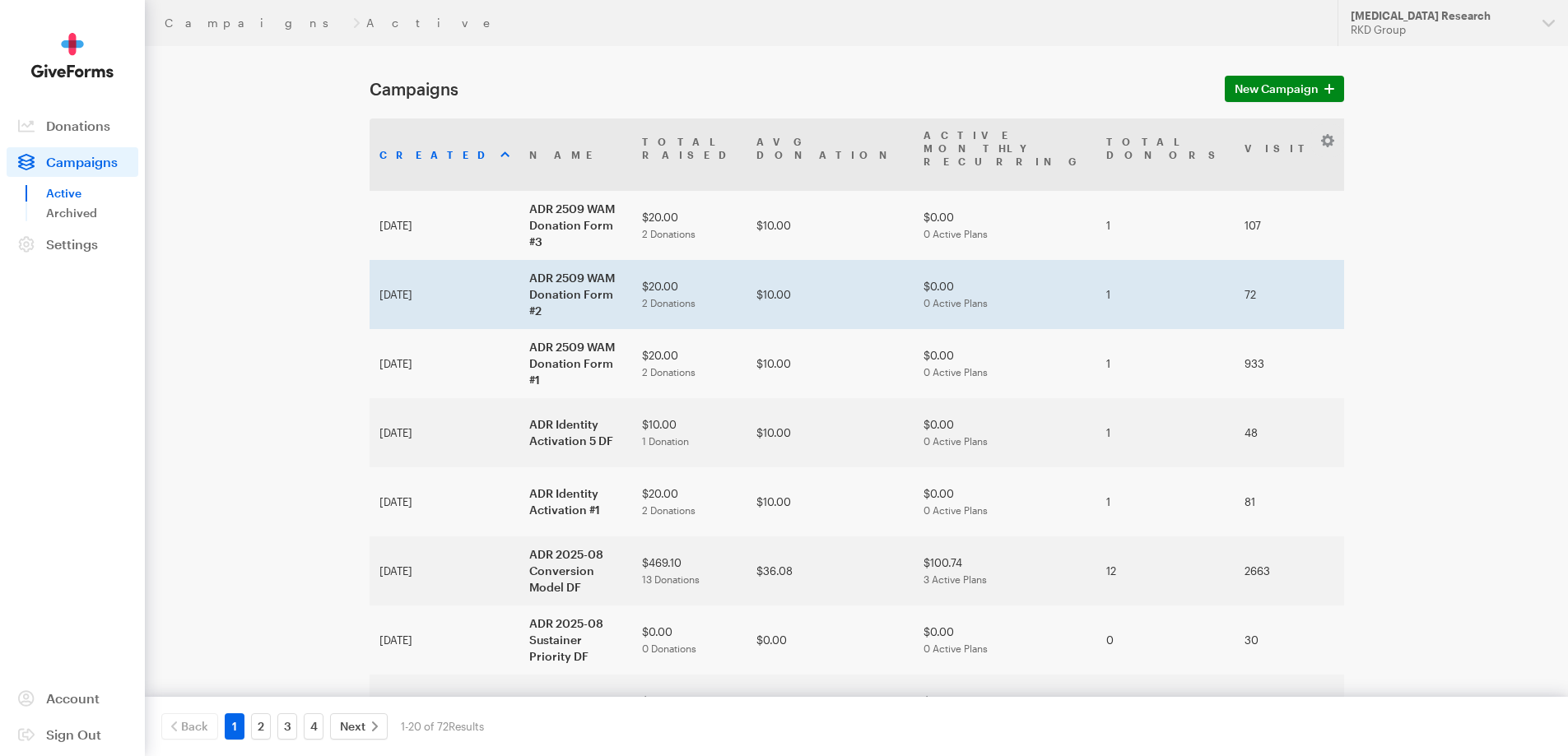
click at [523, 261] on td "ADR 2509 WAM Donation Form #2" at bounding box center [575, 294] width 113 height 69
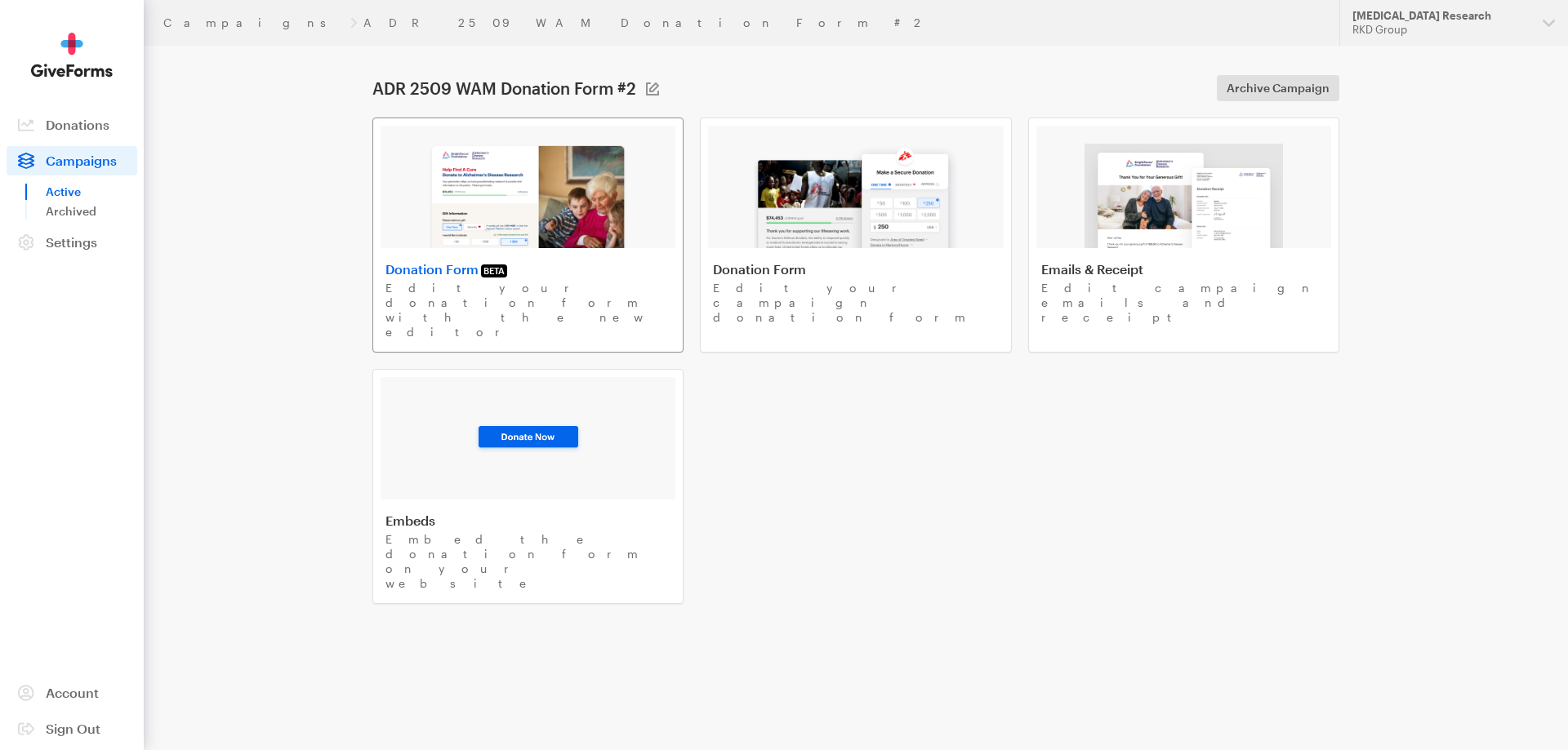
click at [579, 193] on img at bounding box center [528, 196] width 200 height 105
click at [201, 28] on link "Campaigns" at bounding box center [254, 23] width 180 height 13
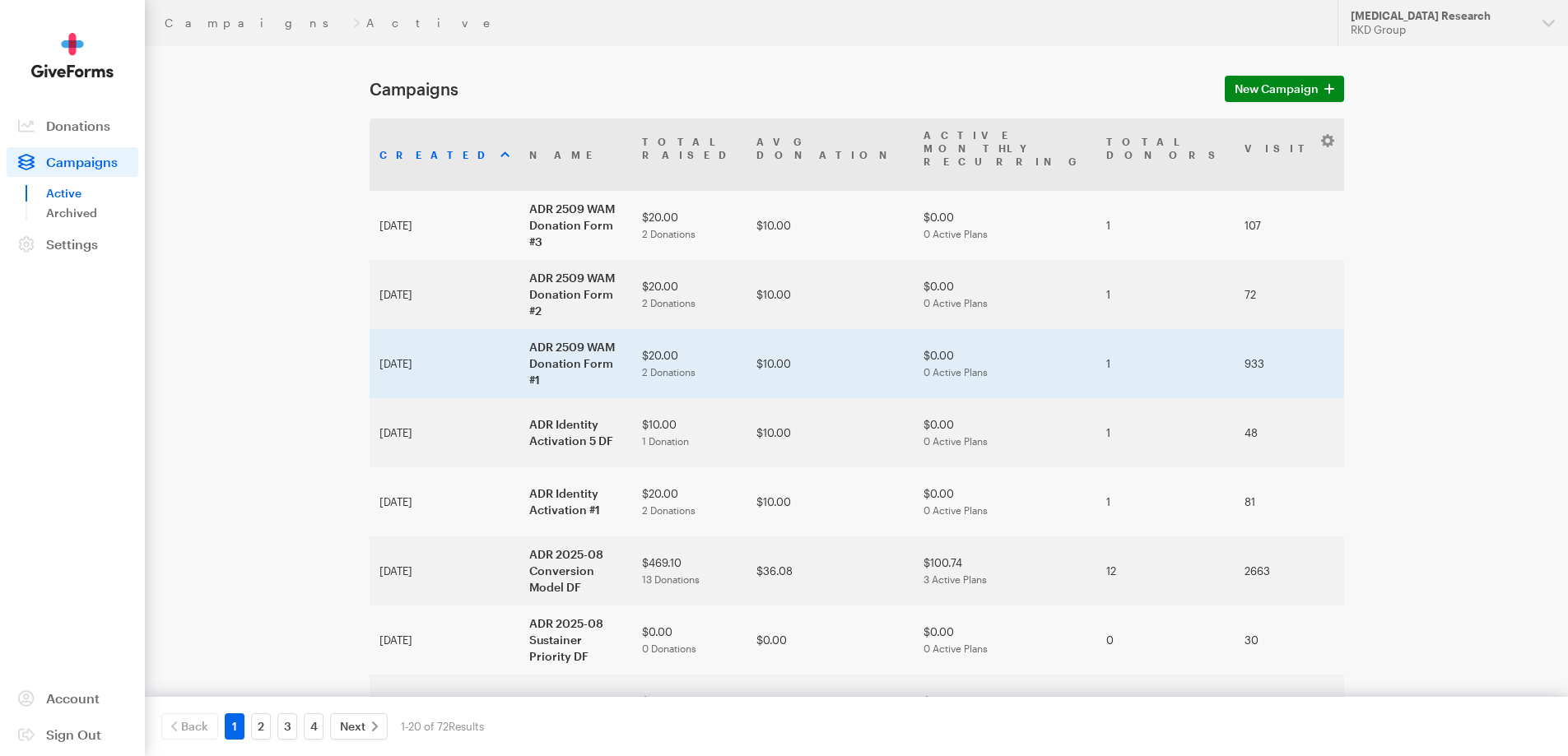
click at [519, 329] on td "ADR 2509 WAM Donation Form #1" at bounding box center [575, 364] width 113 height 69
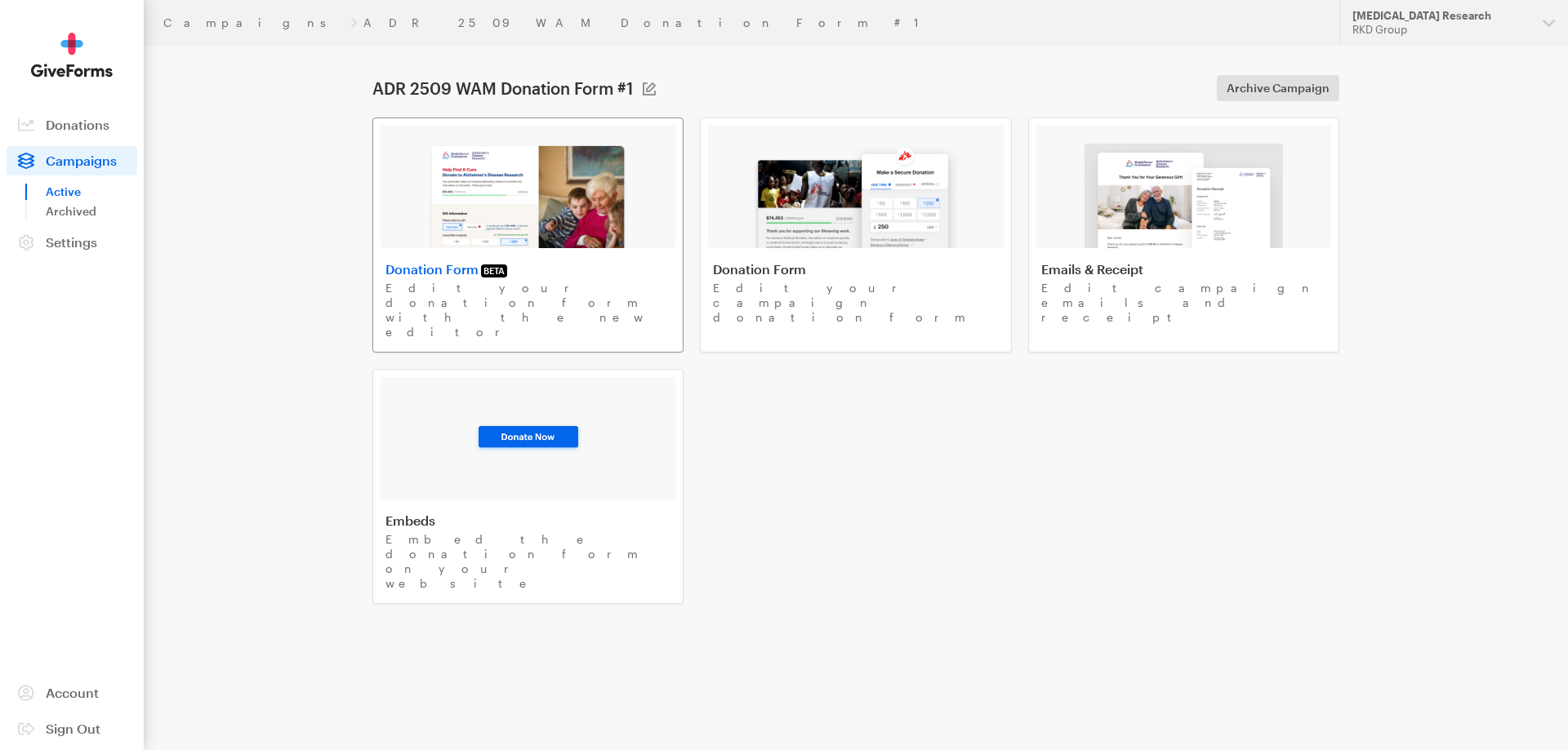
click at [650, 210] on div at bounding box center [528, 186] width 295 height 123
